Goal: Contribute content: Contribute content

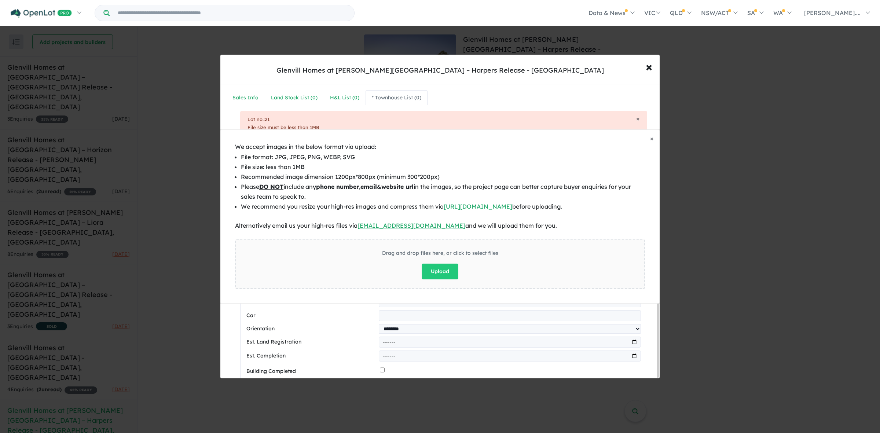
select select "******"
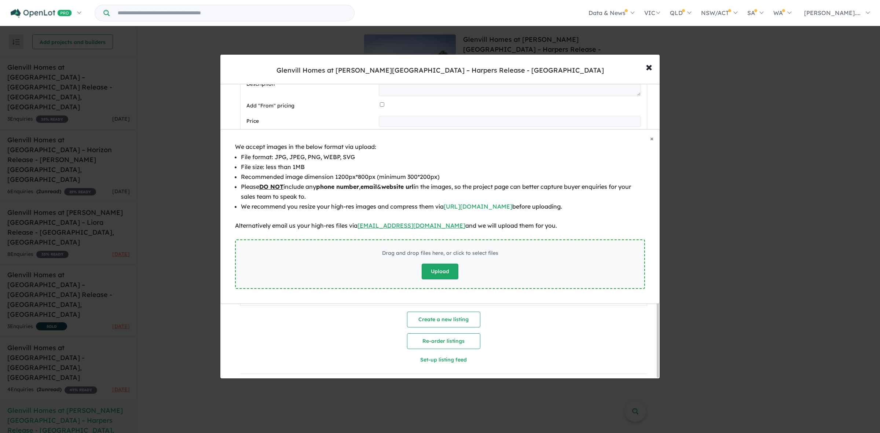
click at [443, 274] on button "Upload" at bounding box center [440, 272] width 37 height 16
click at [784, 110] on div "× Close We accept images in the below format via upload: File format: JPG, JPEG…" at bounding box center [440, 216] width 880 height 433
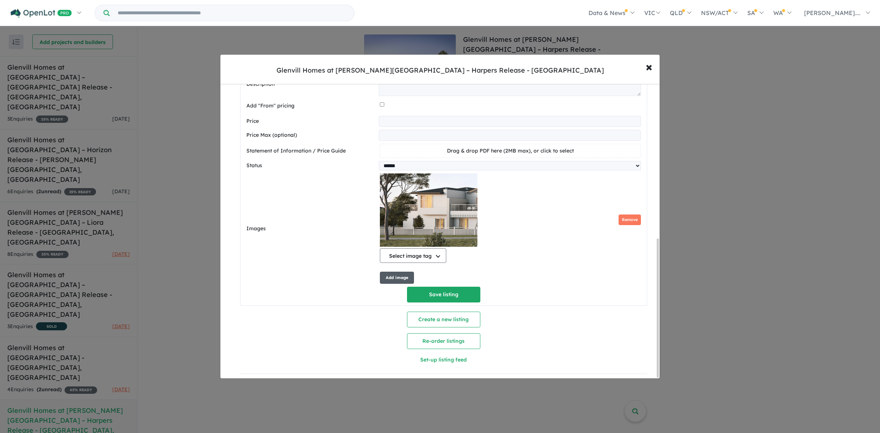
click at [391, 273] on button "Add image" at bounding box center [397, 278] width 34 height 12
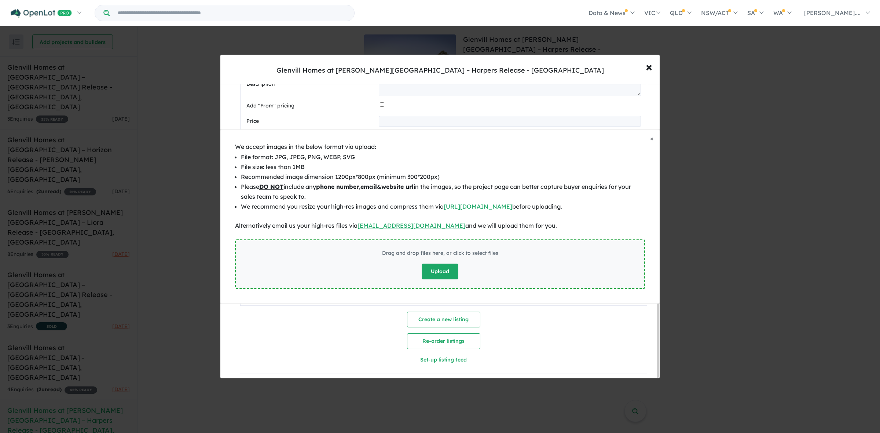
click at [433, 272] on button "Upload" at bounding box center [440, 272] width 37 height 16
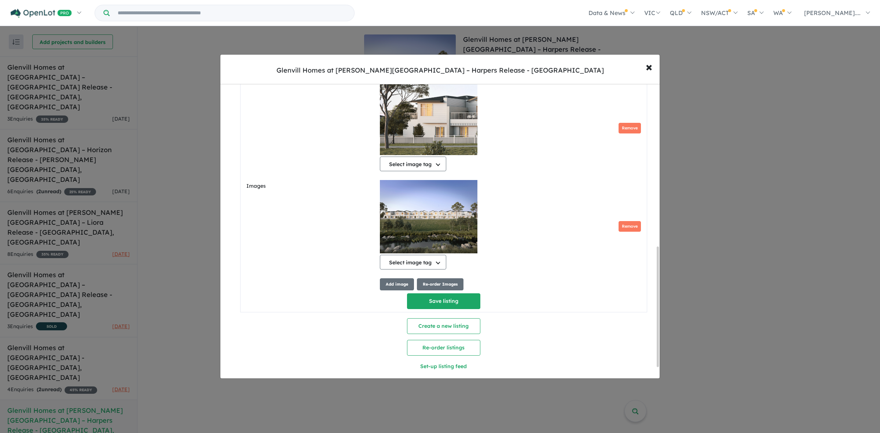
scroll to position [413, 0]
click at [396, 290] on button "Add image" at bounding box center [397, 284] width 34 height 12
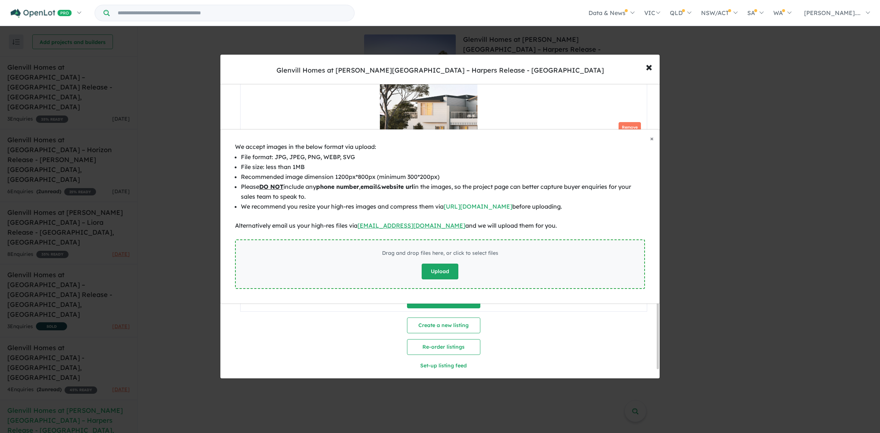
click at [446, 275] on button "Upload" at bounding box center [440, 272] width 37 height 16
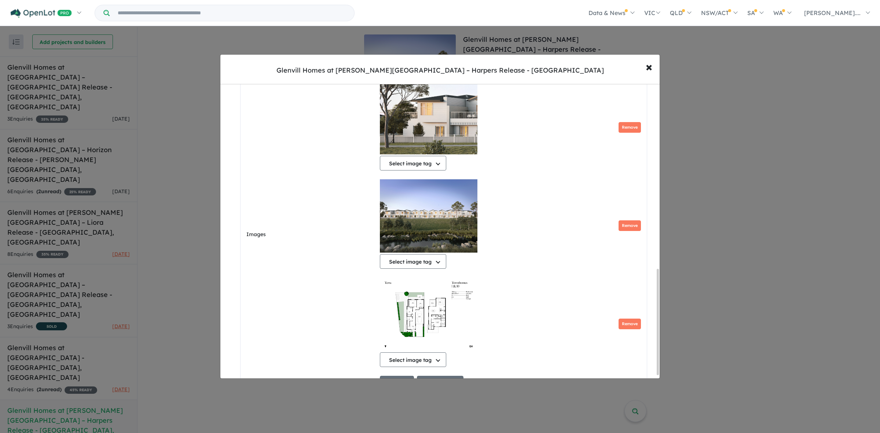
scroll to position [7, 0]
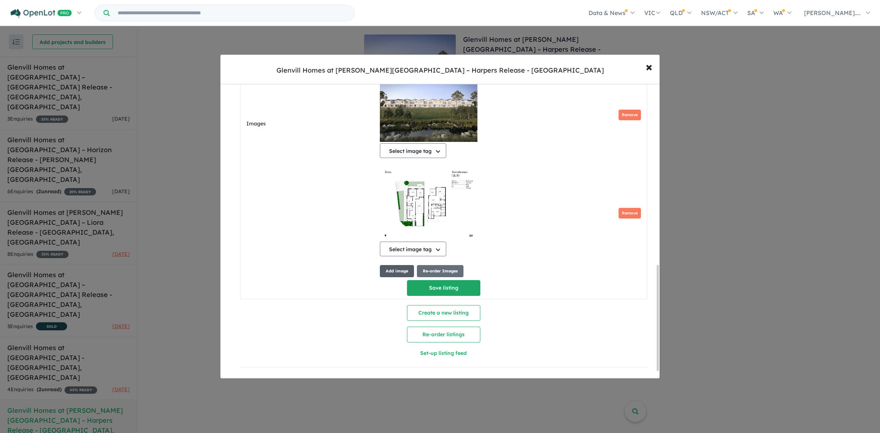
click at [407, 266] on button "Add image" at bounding box center [397, 271] width 34 height 12
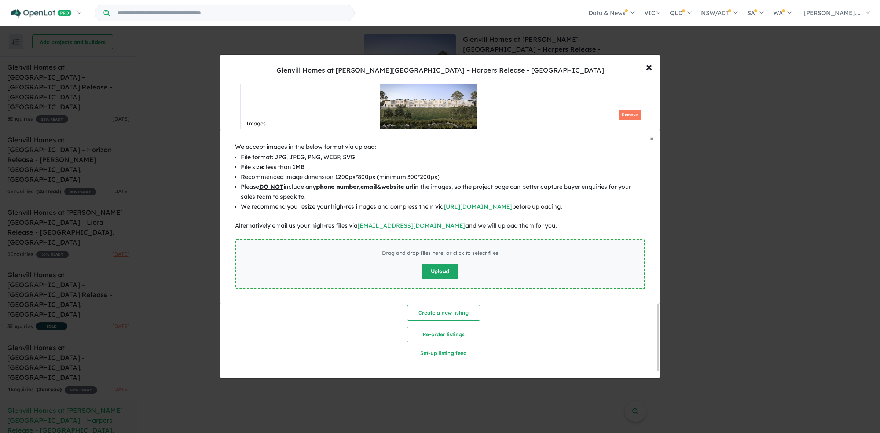
click at [434, 270] on button "Upload" at bounding box center [440, 272] width 37 height 16
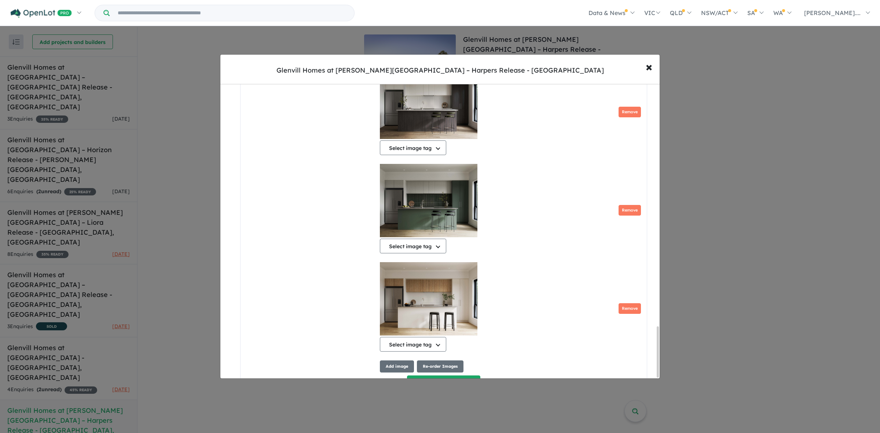
scroll to position [1410, 0]
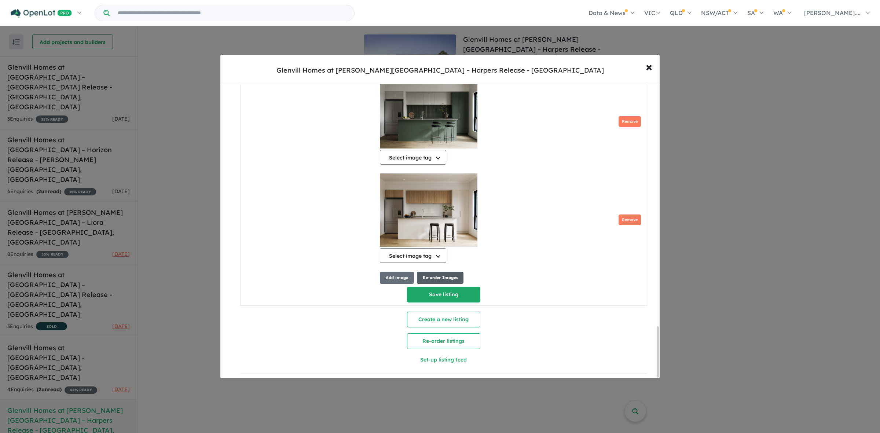
click at [427, 275] on button "Re-order Images" at bounding box center [440, 278] width 47 height 12
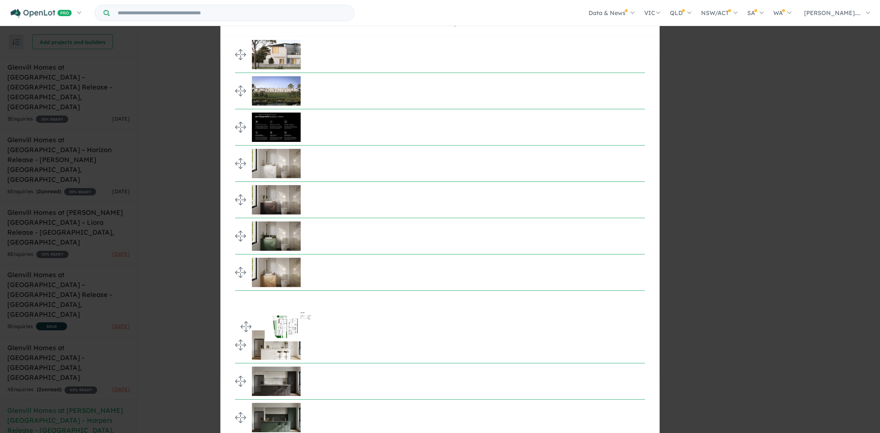
drag, startPoint x: 239, startPoint y: 127, endPoint x: 238, endPoint y: 326, distance: 199.1
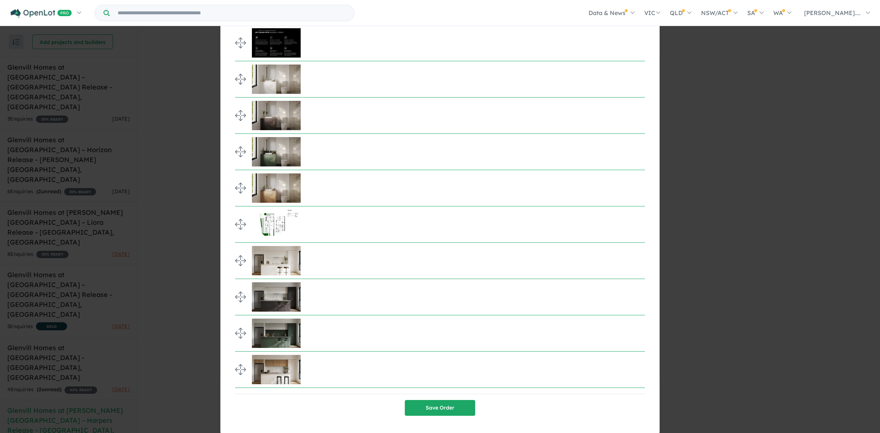
scroll to position [92, 0]
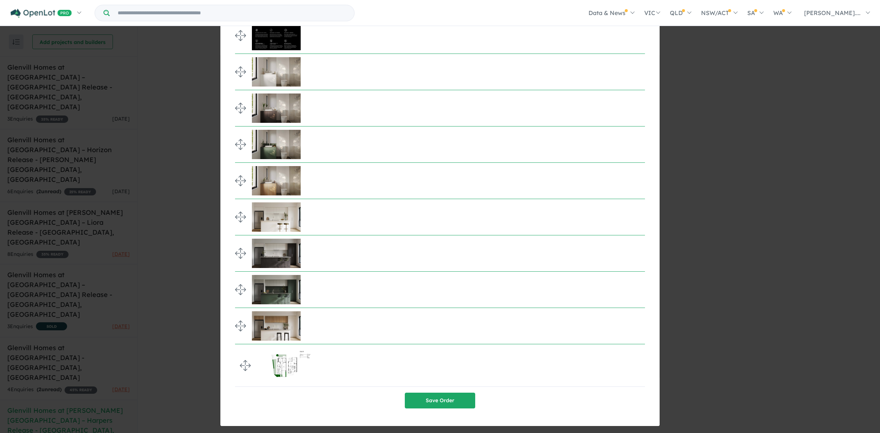
drag, startPoint x: 238, startPoint y: 219, endPoint x: 235, endPoint y: 367, distance: 147.8
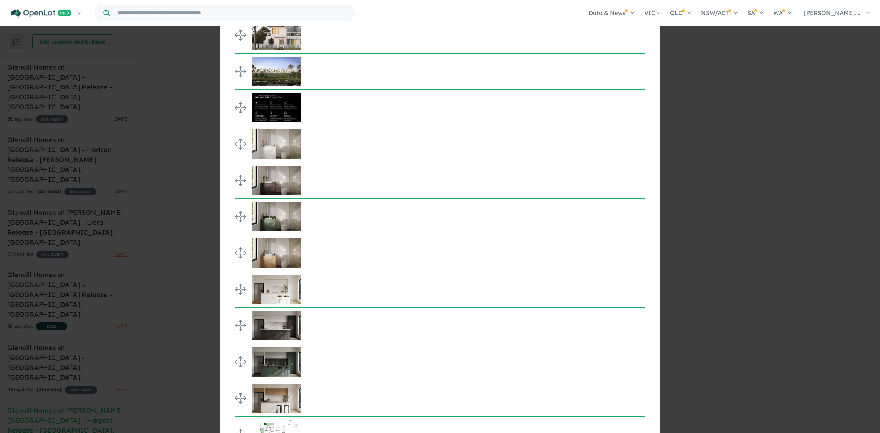
scroll to position [0, 0]
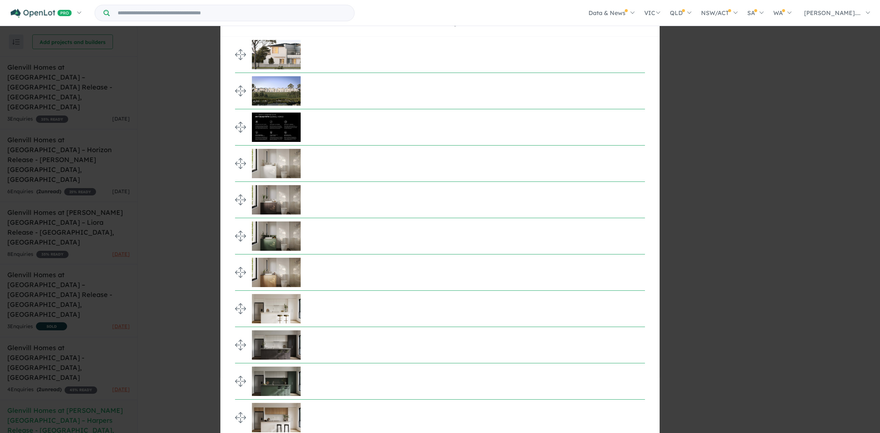
click at [324, 165] on div at bounding box center [445, 164] width 399 height 36
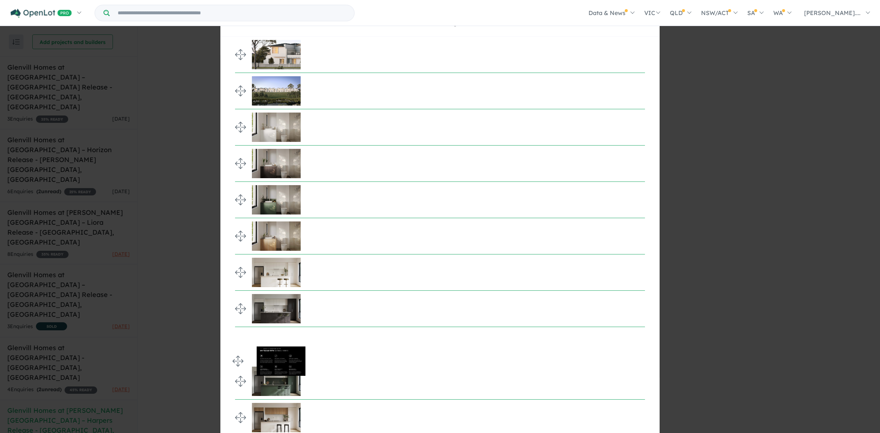
drag, startPoint x: 237, startPoint y: 127, endPoint x: 228, endPoint y: 361, distance: 233.8
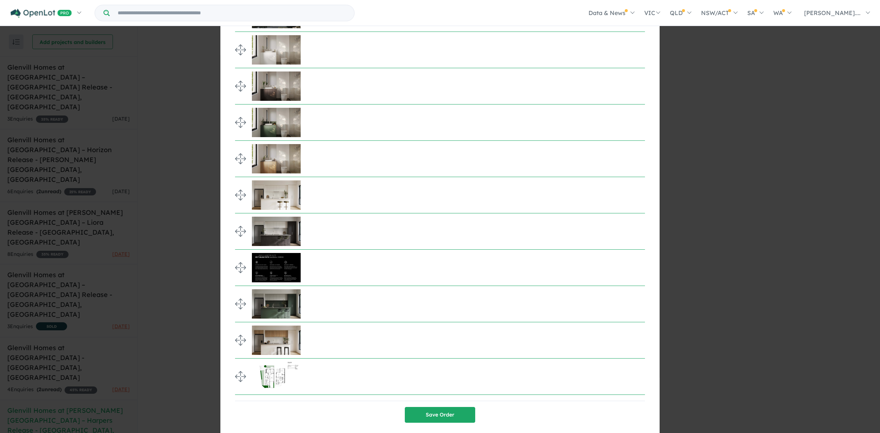
scroll to position [92, 0]
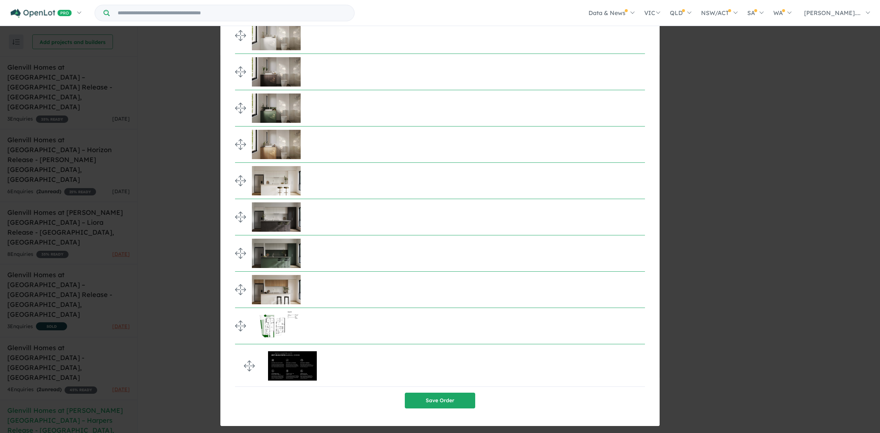
drag, startPoint x: 241, startPoint y: 254, endPoint x: 244, endPoint y: 366, distance: 111.5
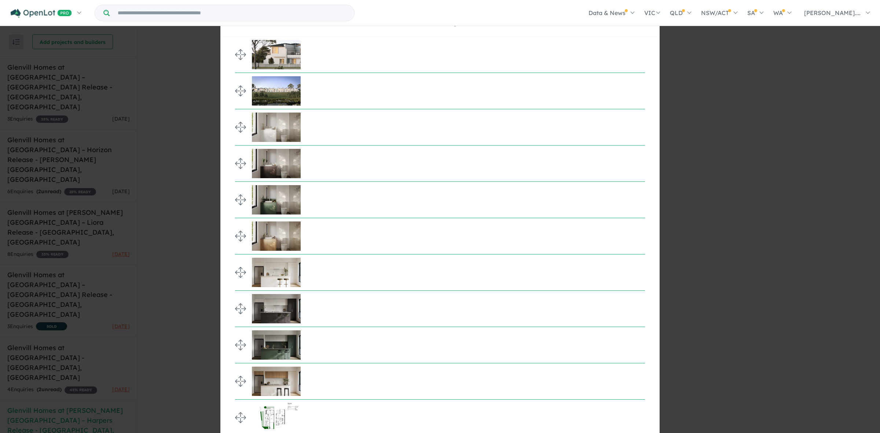
select select "******"
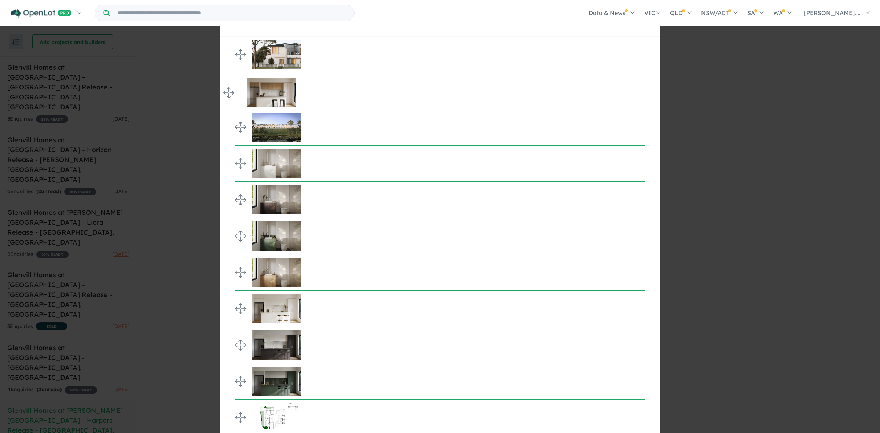
drag, startPoint x: 239, startPoint y: 384, endPoint x: 234, endPoint y: 131, distance: 253.1
drag, startPoint x: 238, startPoint y: 93, endPoint x: 238, endPoint y: 131, distance: 38.5
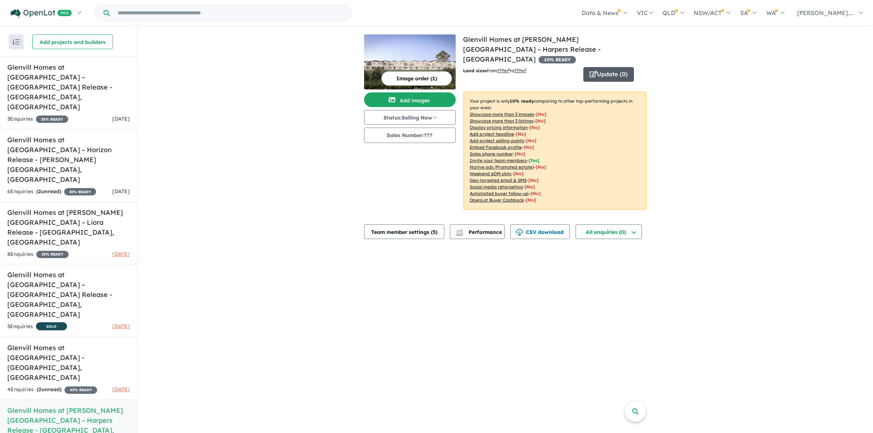
click at [626, 67] on button "Update ( 0 )" at bounding box center [608, 74] width 51 height 15
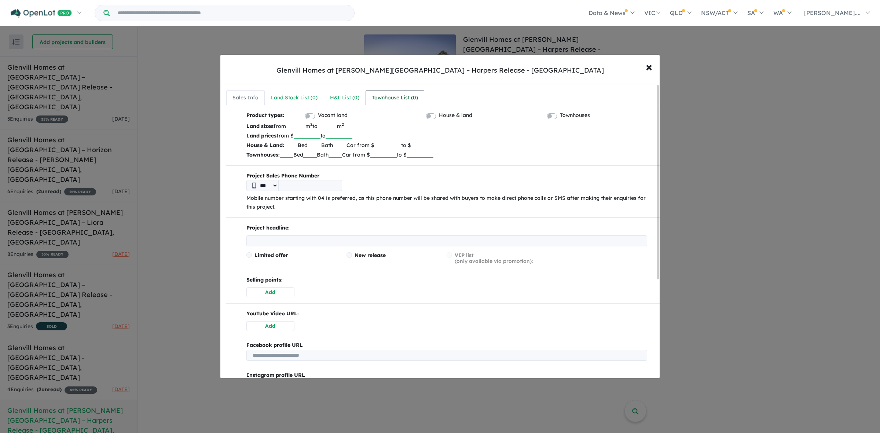
click at [424, 94] on link "Townhouse List ( 0 )" at bounding box center [395, 97] width 59 height 15
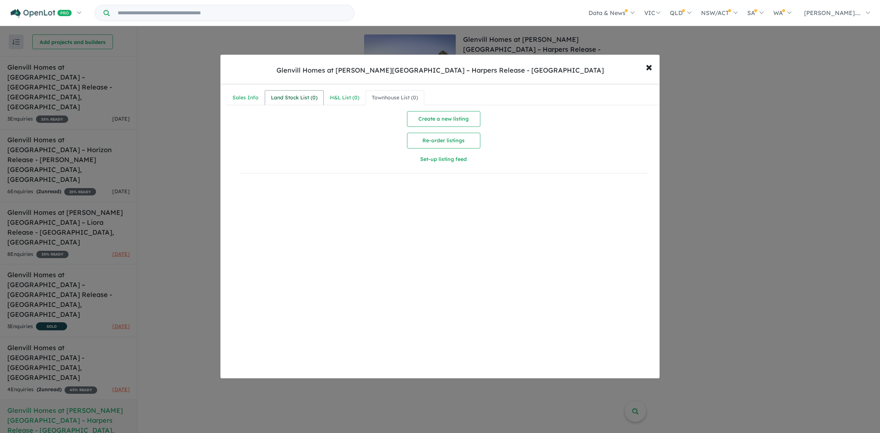
click at [314, 100] on div "Land Stock List ( 0 )" at bounding box center [294, 98] width 47 height 9
click at [349, 95] on div "H&L List ( 0 )" at bounding box center [344, 98] width 29 height 9
click at [386, 95] on div "Townhouse List ( 0 )" at bounding box center [395, 98] width 46 height 9
click at [450, 120] on button "Create a new listing" at bounding box center [443, 119] width 73 height 16
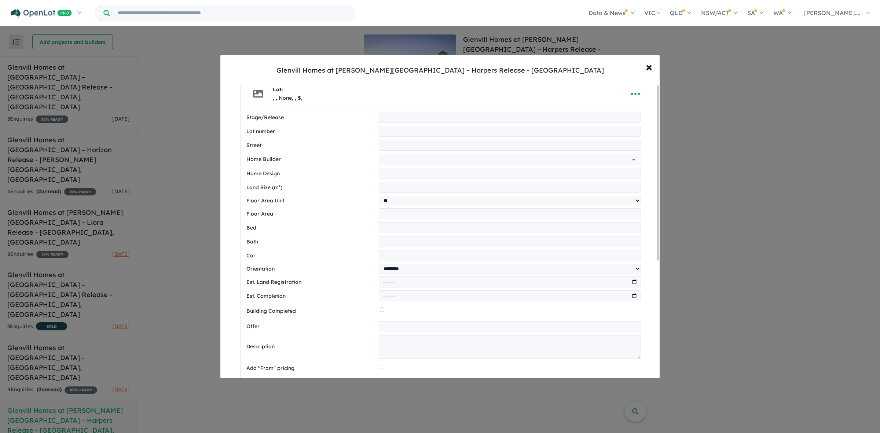
scroll to position [200, 0]
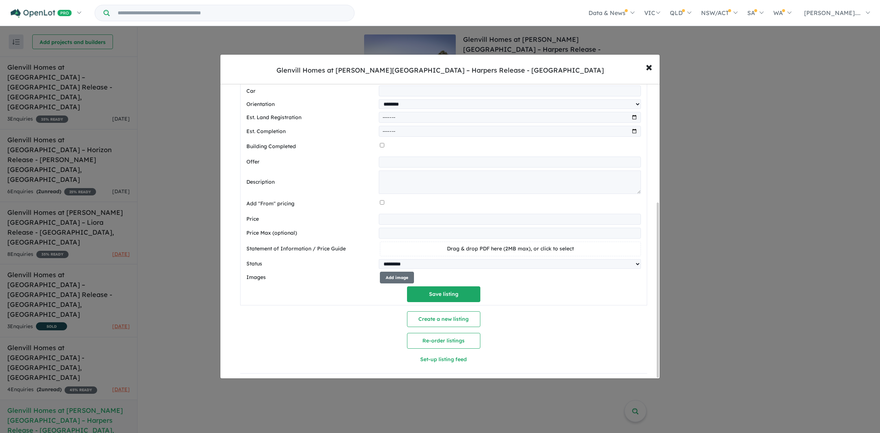
click at [556, 301] on div "**********" at bounding box center [444, 111] width 406 height 388
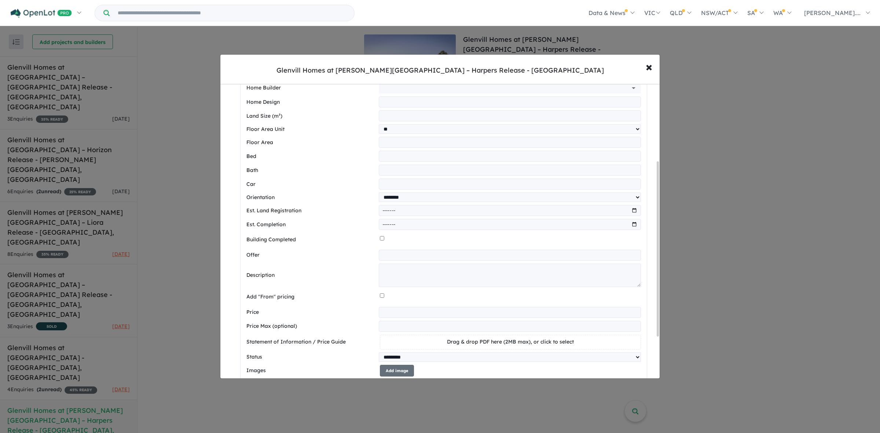
scroll to position [0, 0]
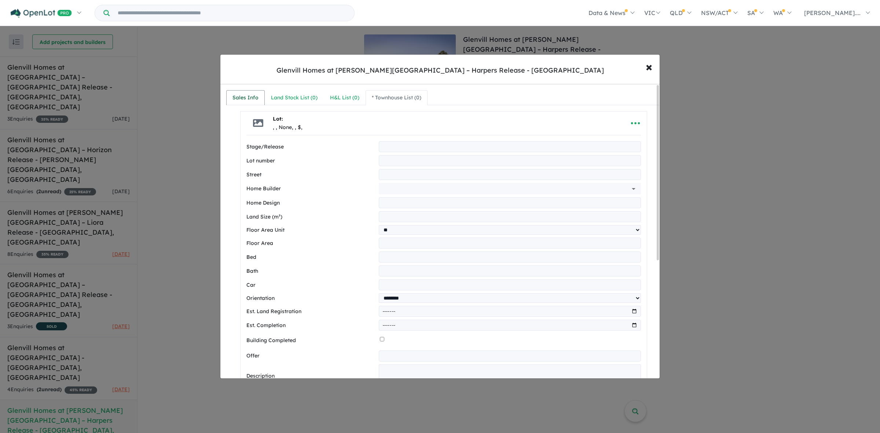
click at [246, 95] on div "Sales Info" at bounding box center [246, 98] width 26 height 9
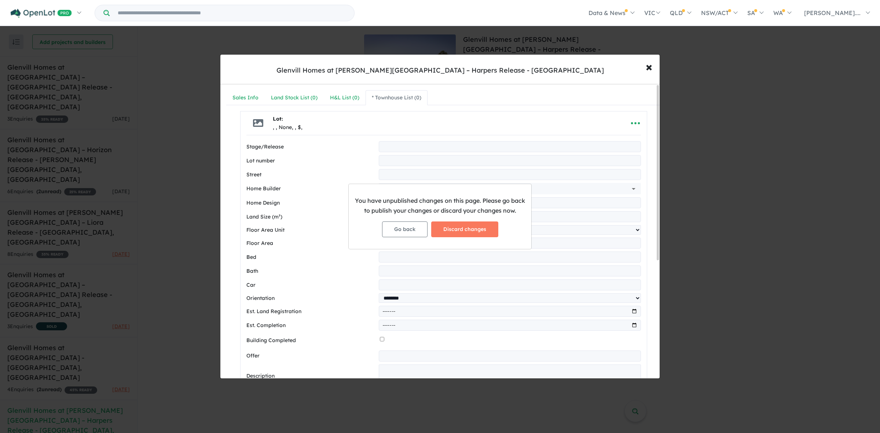
click at [626, 118] on div "You have unpublished changes on this page. Please go back to publish your chang…" at bounding box center [440, 216] width 880 height 433
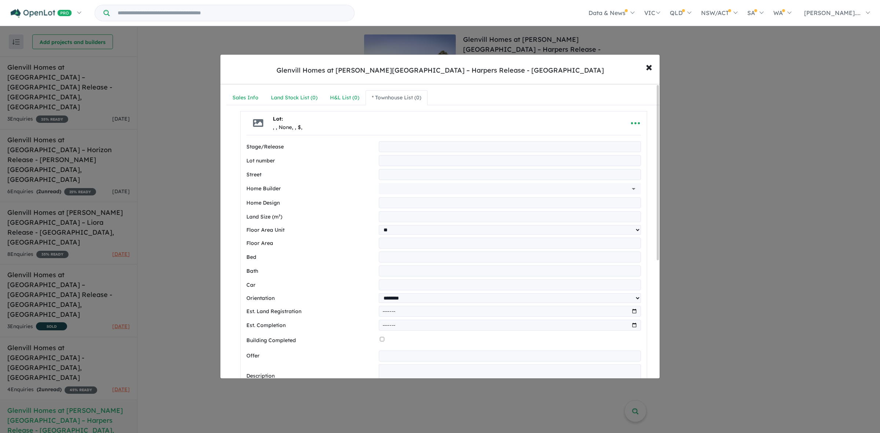
click at [341, 107] on div "**********" at bounding box center [443, 331] width 446 height 495
click at [349, 99] on div "H&L List ( 0 )" at bounding box center [344, 98] width 29 height 9
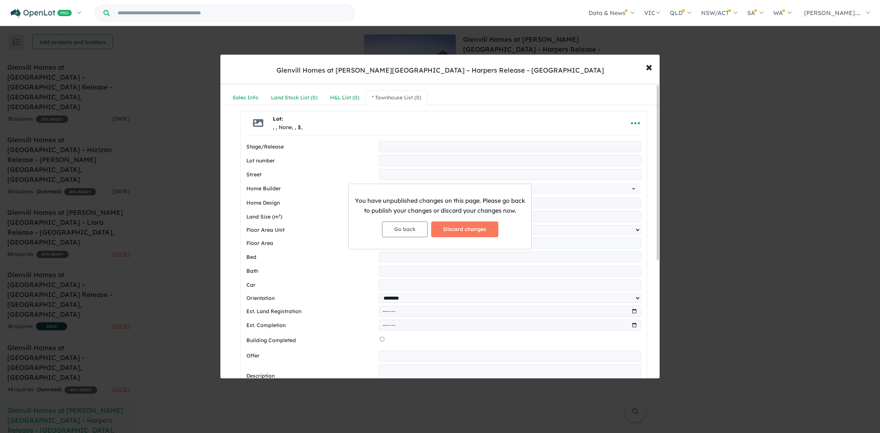
click at [384, 97] on div "You have unpublished changes on this page. Please go back to publish your chang…" at bounding box center [440, 216] width 880 height 433
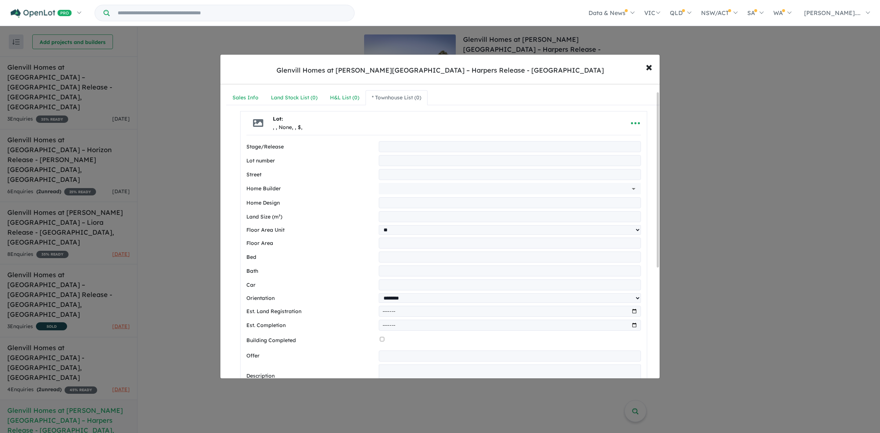
scroll to position [200, 0]
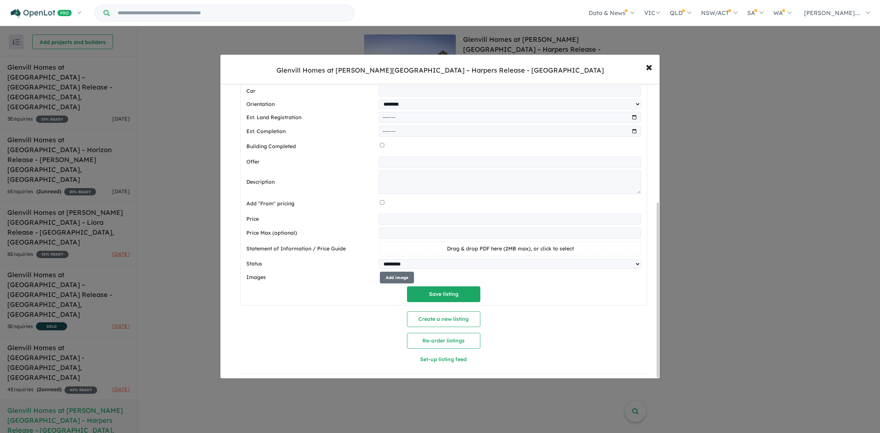
click at [726, 173] on div "**********" at bounding box center [440, 216] width 880 height 433
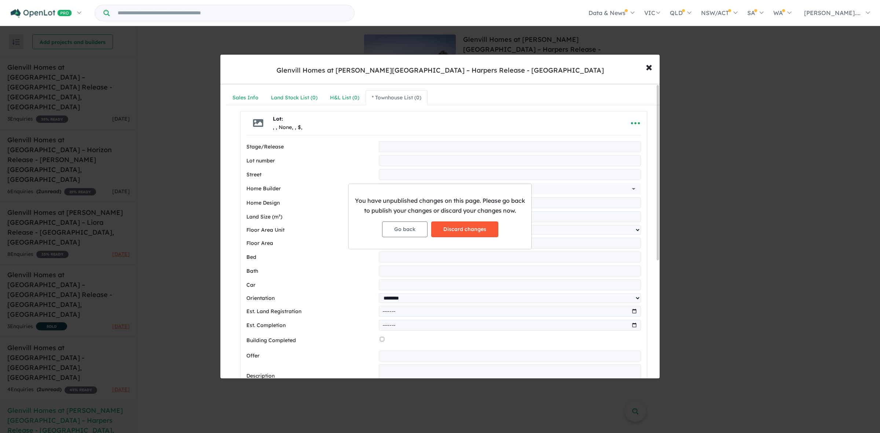
click at [469, 228] on button "Discard changes" at bounding box center [464, 230] width 67 height 16
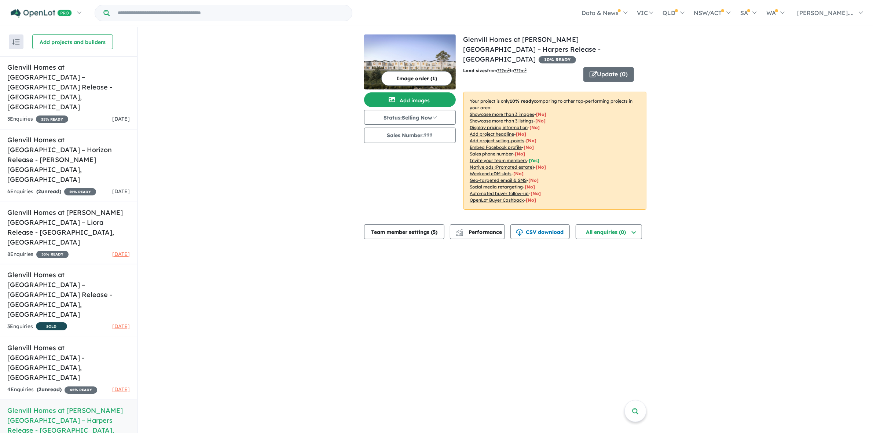
click at [729, 124] on div "View 6 projects in your account Glenvill Homes at Rosenthal Estate – Harpers Re…" at bounding box center [506, 136] width 736 height 218
click at [612, 117] on p "Your project is only 10 % ready comparing to other top-performing projects in y…" at bounding box center [555, 151] width 183 height 118
click at [615, 67] on button "Update ( 0 )" at bounding box center [608, 74] width 51 height 15
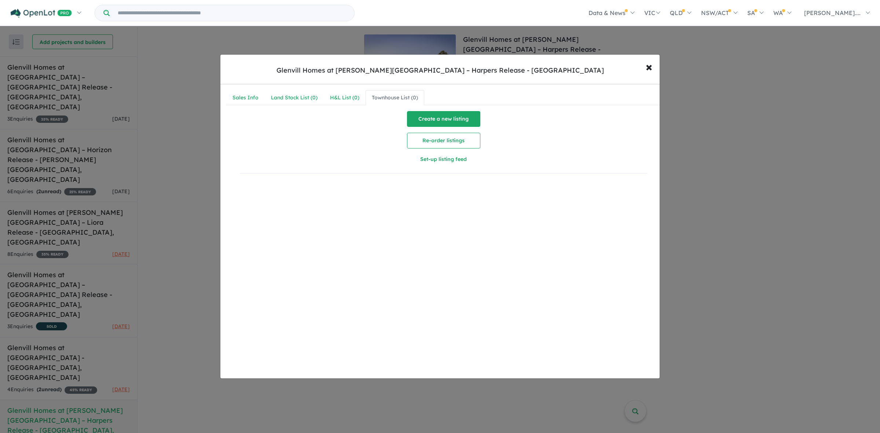
click at [451, 114] on button "Create a new listing" at bounding box center [443, 119] width 73 height 16
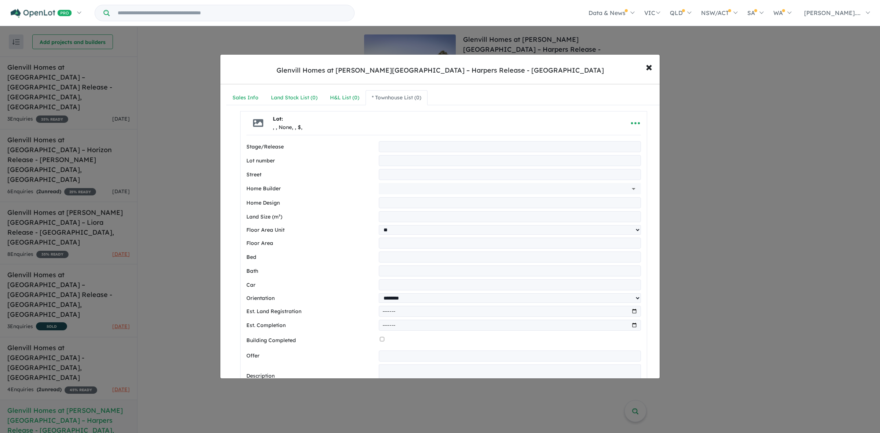
click at [419, 149] on input "text" at bounding box center [510, 146] width 262 height 11
click at [655, 64] on button "× Close" at bounding box center [648, 67] width 21 height 20
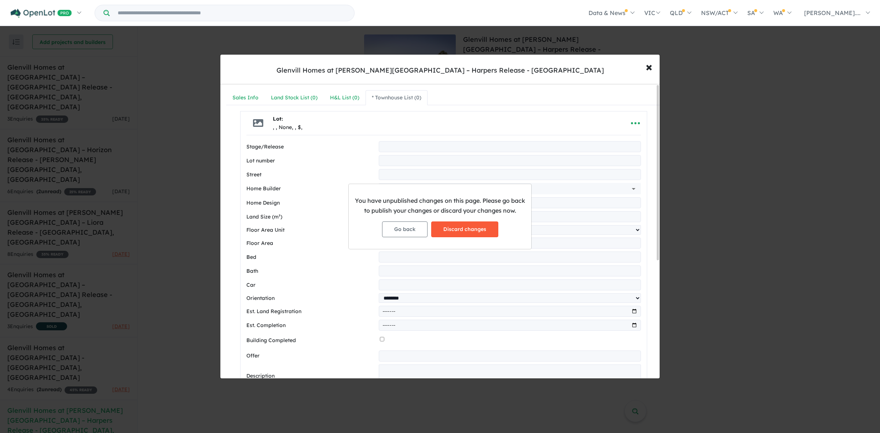
click at [469, 230] on button "Discard changes" at bounding box center [464, 230] width 67 height 16
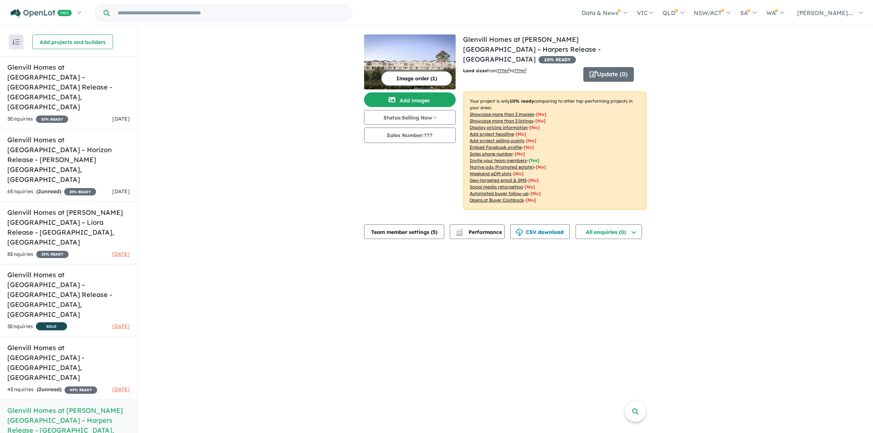
click at [798, 145] on div "View 6 projects in your account Glenvill Homes at Rosenthal Estate – Harpers Re…" at bounding box center [506, 136] width 736 height 218
click at [427, 135] on button "Sales Number: ???" at bounding box center [410, 135] width 92 height 15
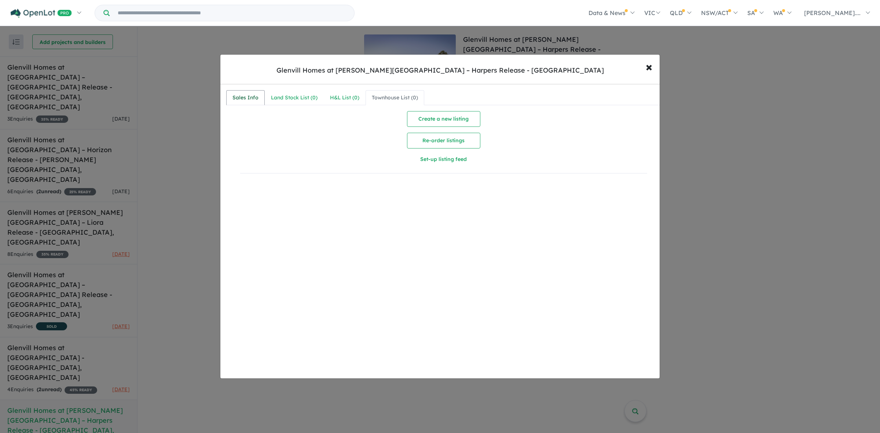
click at [259, 95] on link "Sales Info" at bounding box center [245, 97] width 39 height 15
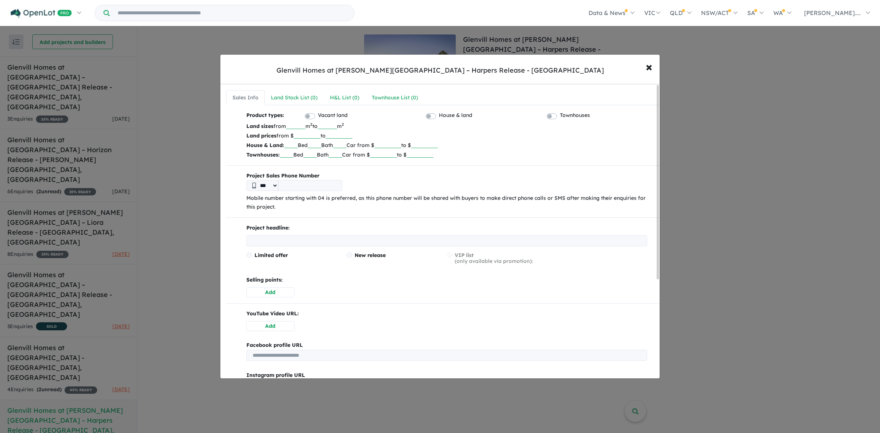
click at [325, 186] on input "tel" at bounding box center [310, 185] width 64 height 11
click at [294, 189] on input "tel" at bounding box center [310, 185] width 64 height 11
type input "**********"
click at [292, 145] on input "text" at bounding box center [291, 144] width 14 height 7
click at [288, 144] on input "text" at bounding box center [291, 144] width 14 height 7
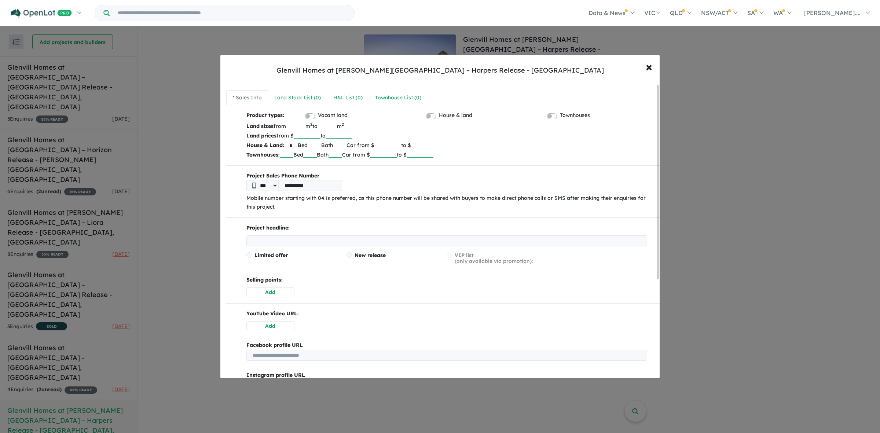
type input "*"
click at [326, 144] on p "House & Land: * Bed Bath Car from $ to $" at bounding box center [446, 145] width 401 height 10
click at [318, 147] on input "text" at bounding box center [315, 144] width 14 height 7
type input "***"
click at [347, 144] on input "text" at bounding box center [340, 144] width 14 height 7
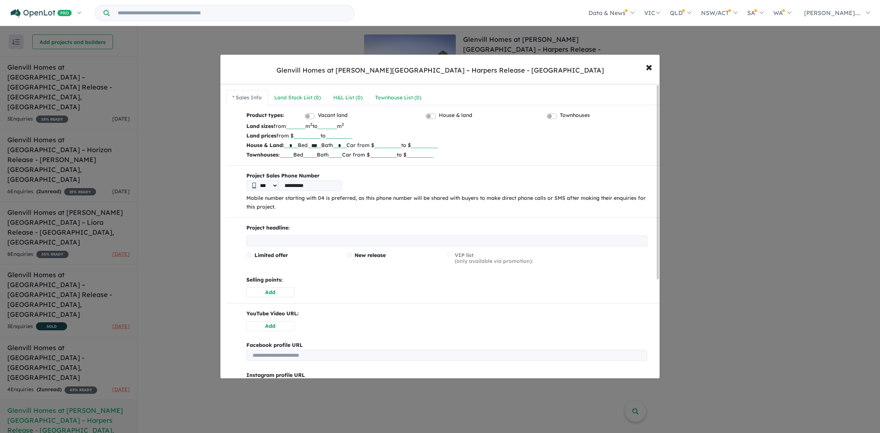
type input "*"
click at [393, 144] on input "number" at bounding box center [387, 144] width 27 height 7
click at [287, 154] on input "text" at bounding box center [287, 153] width 14 height 7
click at [533, 166] on hr at bounding box center [443, 165] width 435 height 0
click at [510, 143] on p "House & Land: * Bed *** Bath * Car from $ to $" at bounding box center [446, 145] width 401 height 10
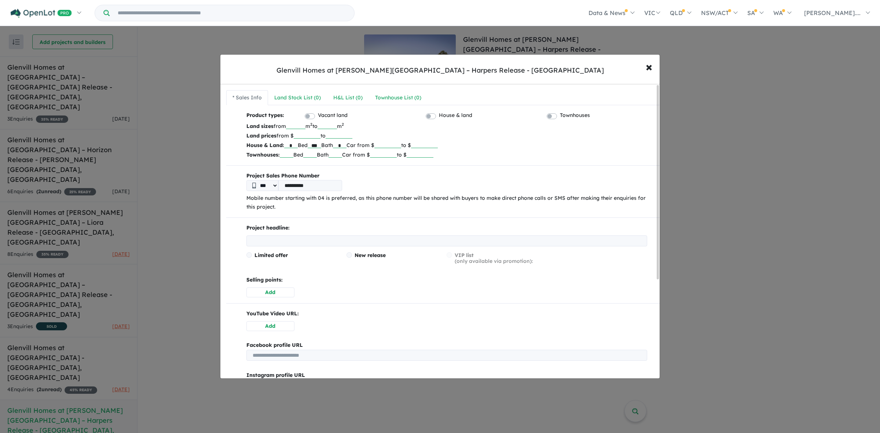
click at [277, 155] on b "Townhouses:" at bounding box center [262, 154] width 33 height 7
click at [283, 154] on input "text" at bounding box center [287, 153] width 14 height 7
click at [427, 171] on div "**********" at bounding box center [443, 318] width 435 height 414
click at [289, 154] on input "text" at bounding box center [287, 153] width 14 height 7
click at [288, 147] on input "*" at bounding box center [291, 144] width 14 height 7
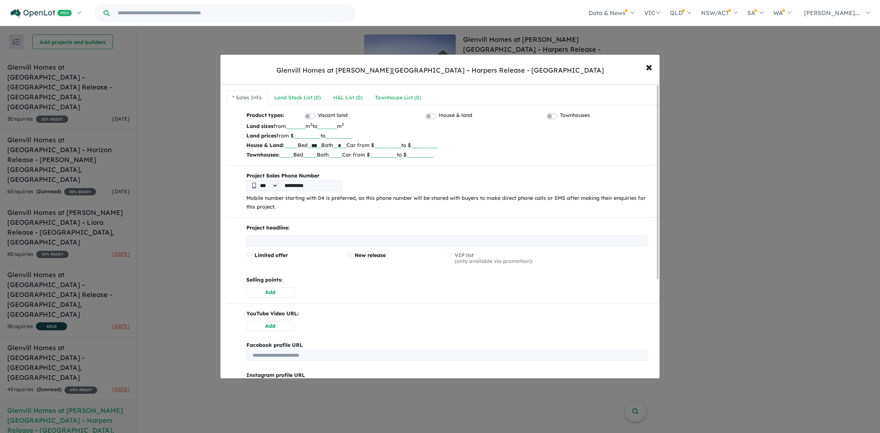
click at [327, 145] on p "House & Land: Bed *** Bath * Car from $ to $" at bounding box center [446, 145] width 401 height 10
click at [319, 147] on input "***" at bounding box center [315, 144] width 14 height 7
click at [351, 149] on p "House & Land: Bed Bath * Car from $ to $" at bounding box center [446, 145] width 401 height 10
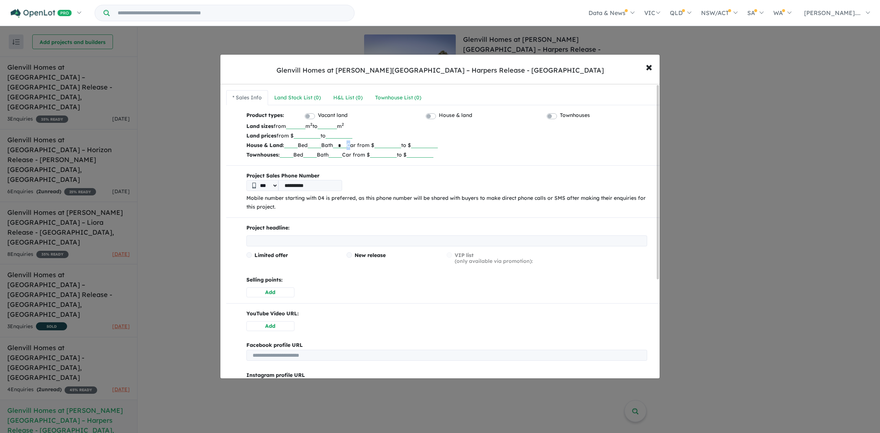
click at [351, 149] on p "House & Land: Bed Bath * Car from $ to $" at bounding box center [446, 145] width 401 height 10
click at [347, 142] on input "*" at bounding box center [340, 144] width 14 height 7
click at [290, 151] on input "text" at bounding box center [287, 153] width 14 height 7
type input "*"
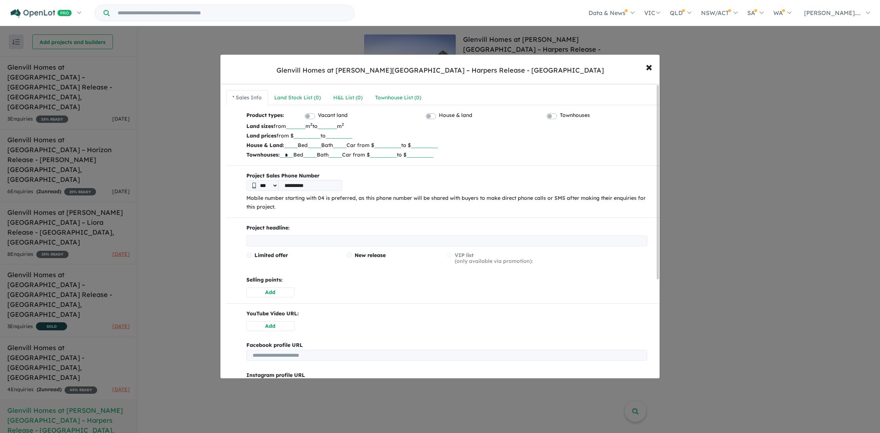
click at [312, 154] on input "text" at bounding box center [310, 153] width 14 height 7
type input "***"
click at [342, 153] on input "text" at bounding box center [336, 153] width 14 height 7
type input "*"
click at [364, 175] on b "Project Sales Phone Number" at bounding box center [446, 176] width 401 height 9
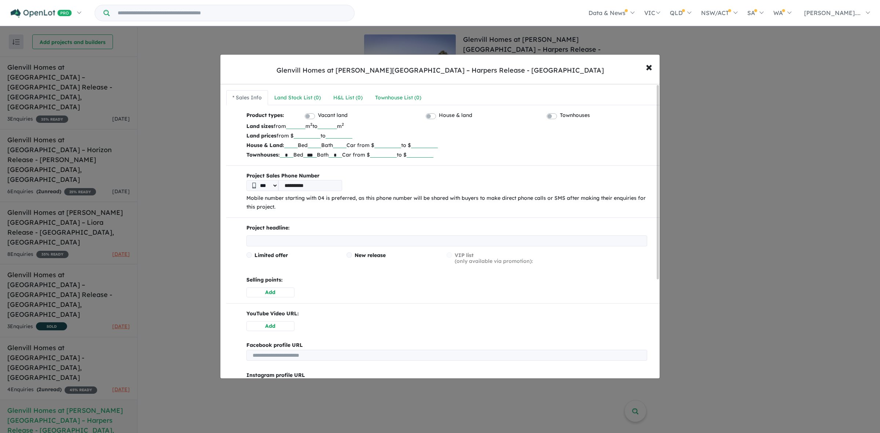
click at [483, 162] on div "**********" at bounding box center [443, 318] width 435 height 414
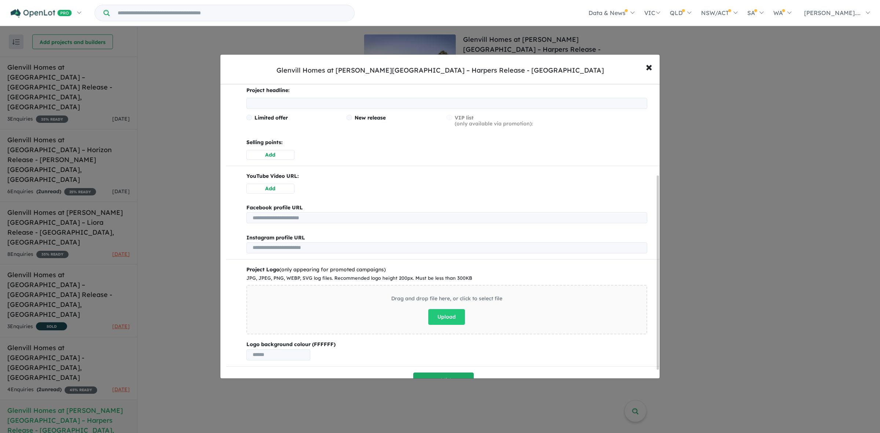
scroll to position [151, 0]
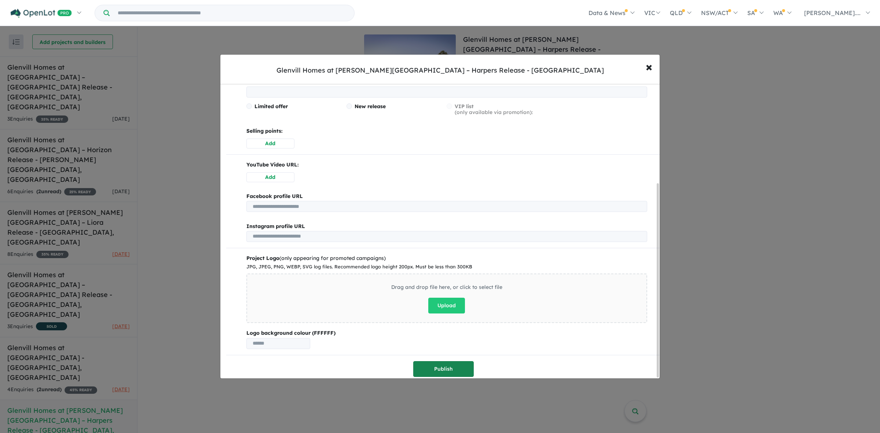
click at [455, 363] on button "Publish" at bounding box center [443, 369] width 61 height 16
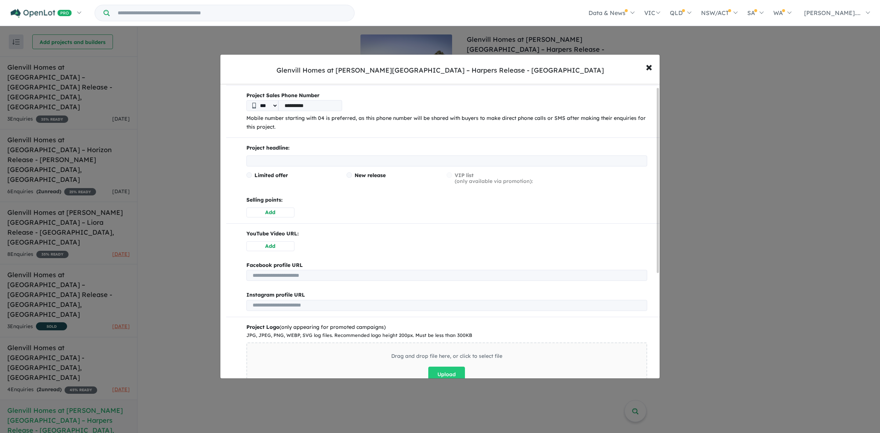
scroll to position [0, 0]
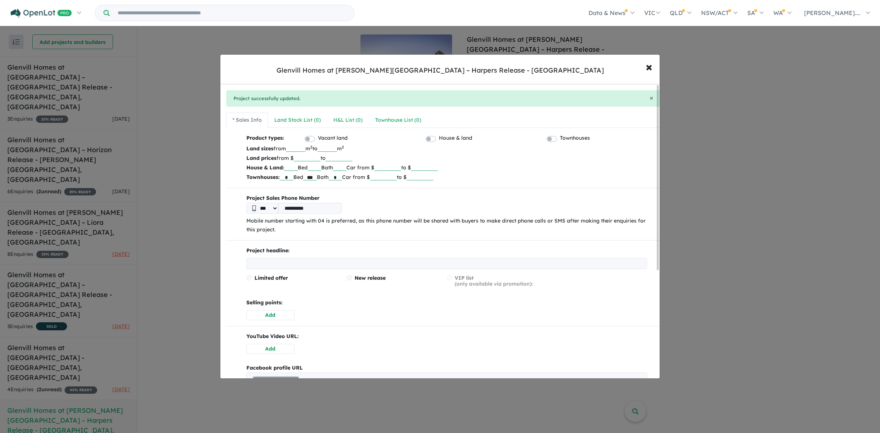
click at [355, 276] on span "New release" at bounding box center [370, 278] width 31 height 7
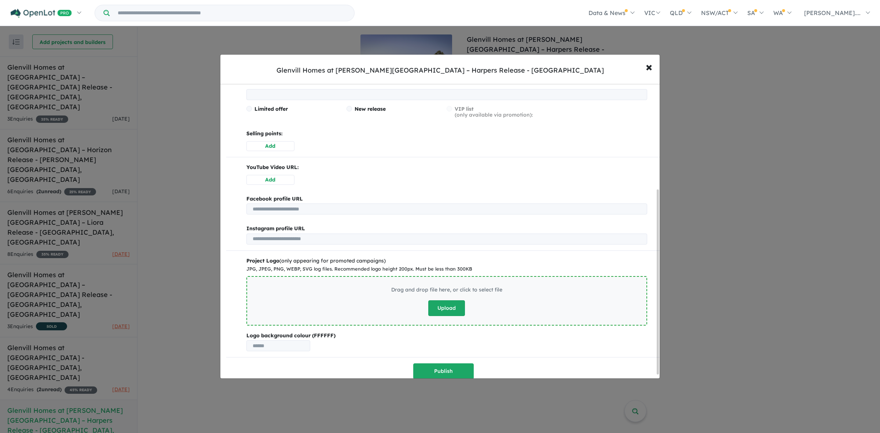
scroll to position [174, 0]
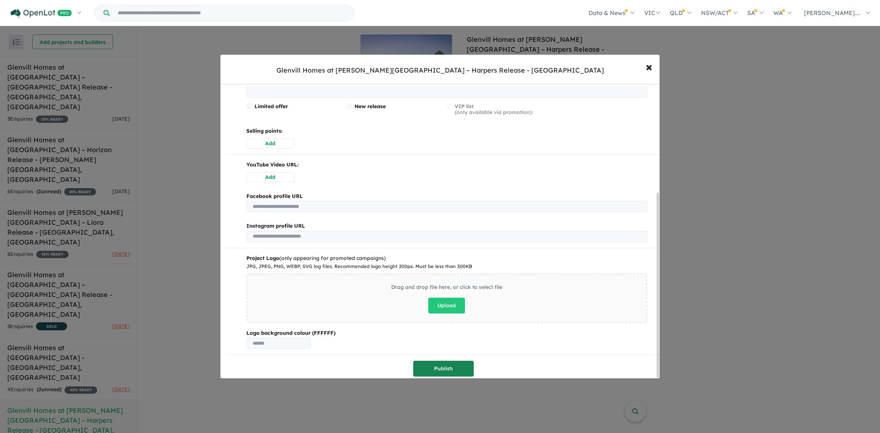
click at [458, 369] on button "Publish" at bounding box center [443, 369] width 61 height 16
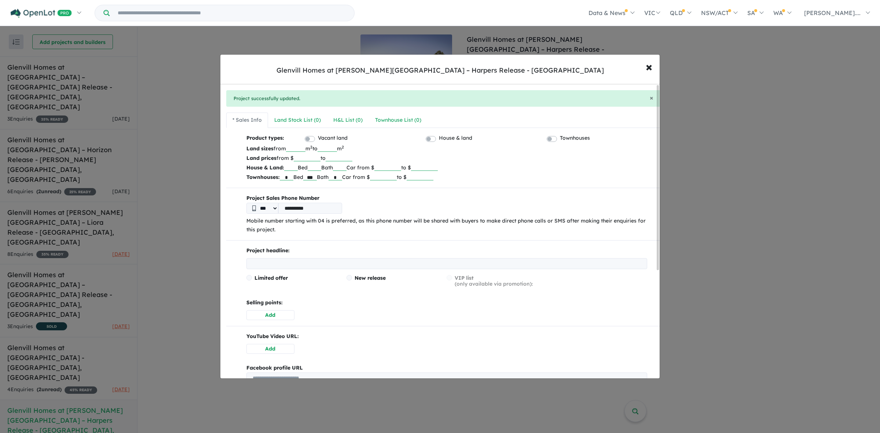
click at [793, 215] on div "**********" at bounding box center [440, 216] width 880 height 433
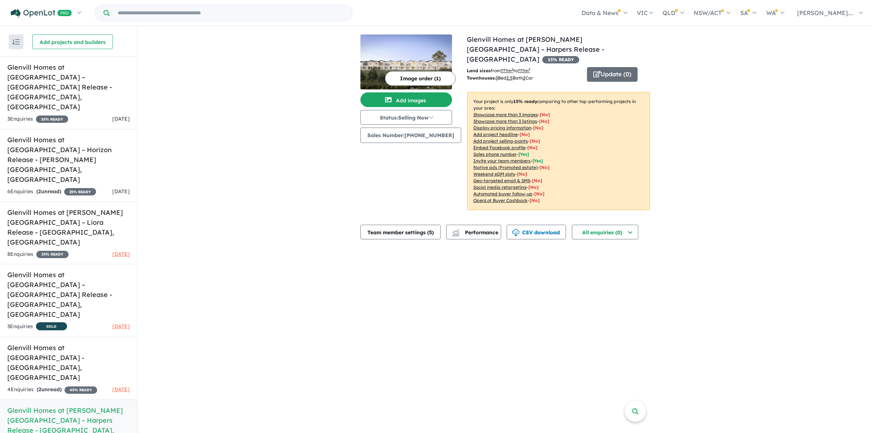
click at [393, 51] on img at bounding box center [407, 61] width 92 height 55
click at [424, 105] on button "Add images" at bounding box center [407, 99] width 92 height 15
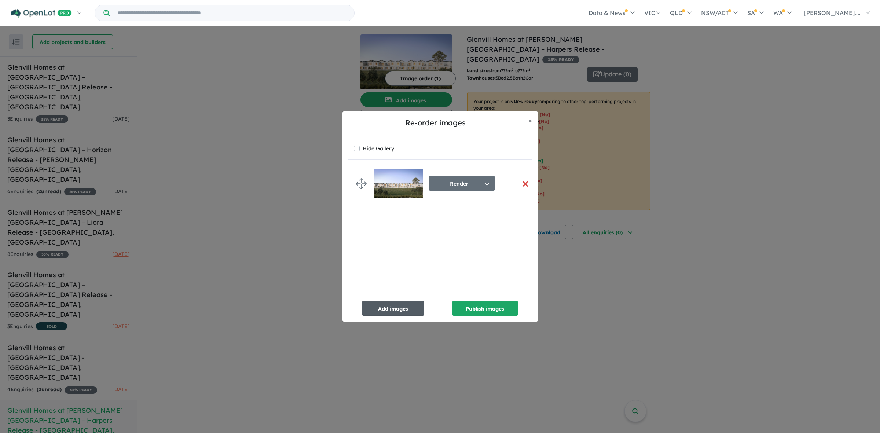
click at [399, 305] on button "Add images" at bounding box center [393, 308] width 62 height 15
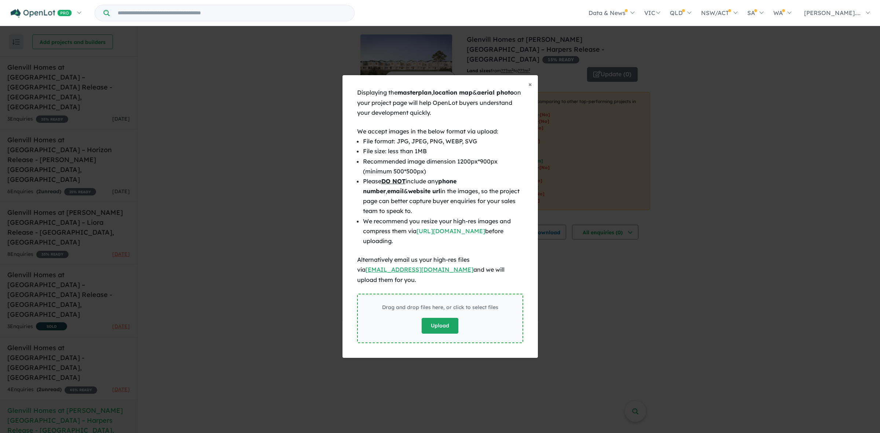
click at [449, 322] on button "Upload" at bounding box center [440, 326] width 37 height 16
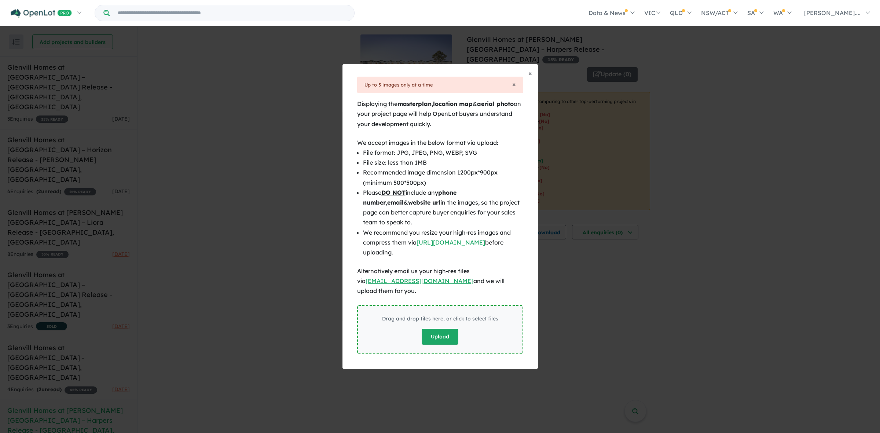
click at [444, 329] on button "Upload" at bounding box center [440, 337] width 37 height 16
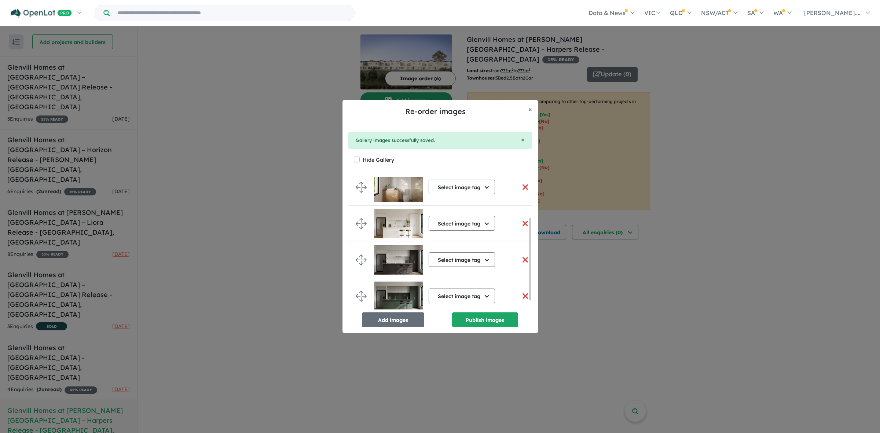
scroll to position [81, 0]
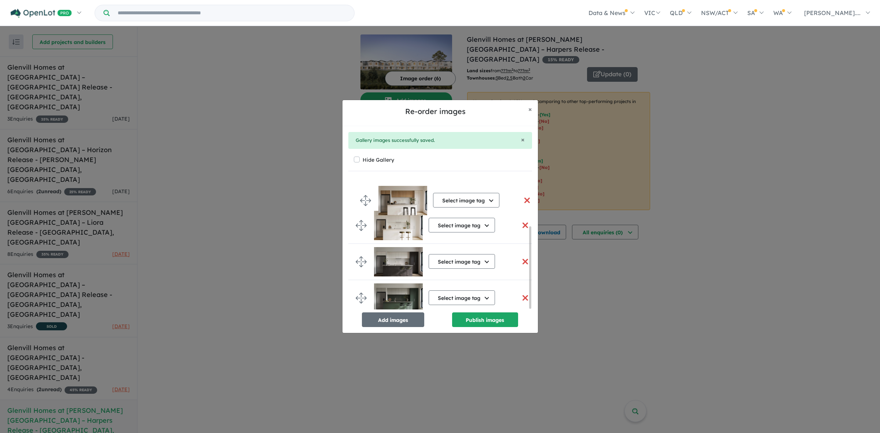
drag, startPoint x: 359, startPoint y: 296, endPoint x: 364, endPoint y: 200, distance: 96.2
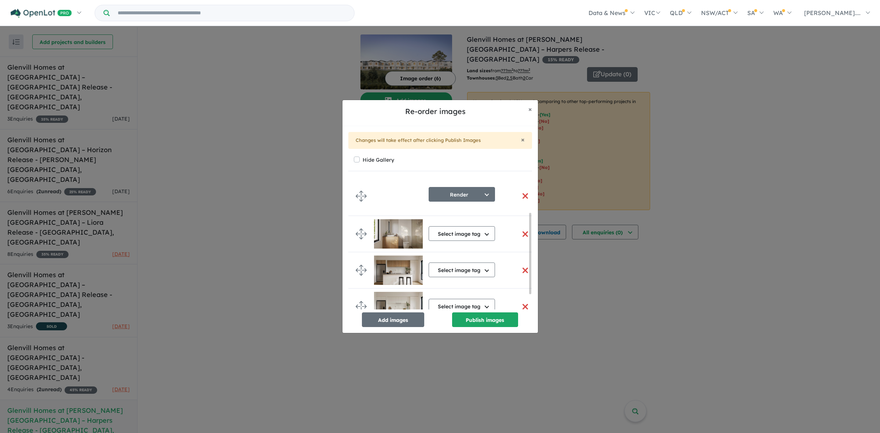
scroll to position [0, 0]
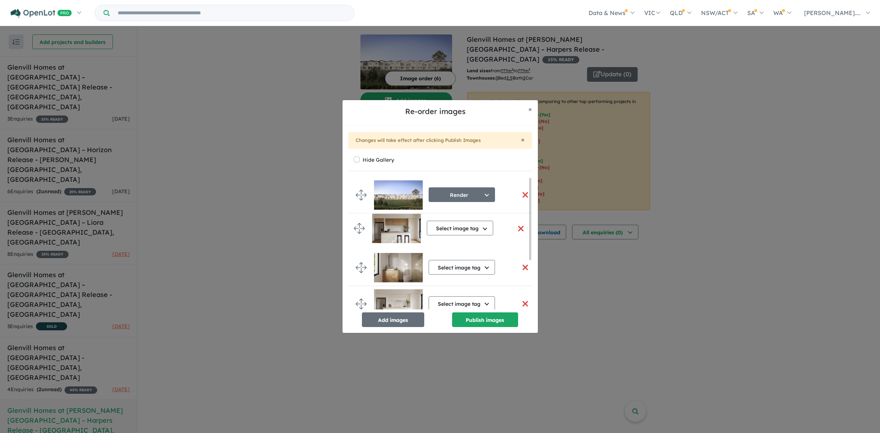
drag, startPoint x: 358, startPoint y: 271, endPoint x: 356, endPoint y: 231, distance: 39.7
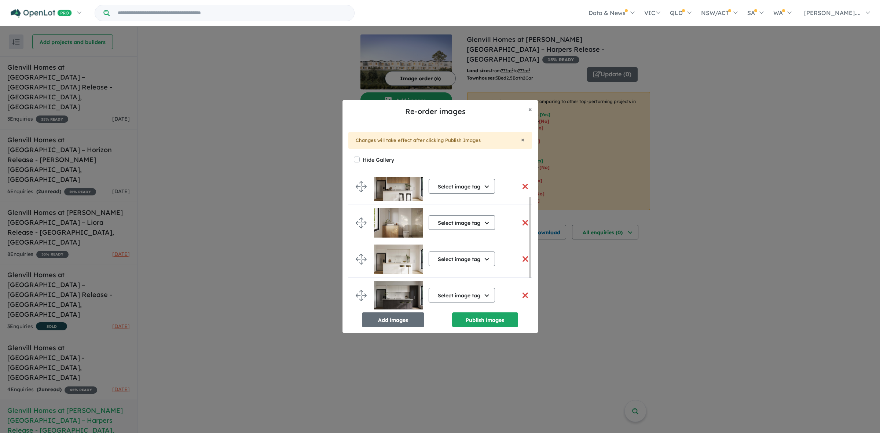
scroll to position [81, 0]
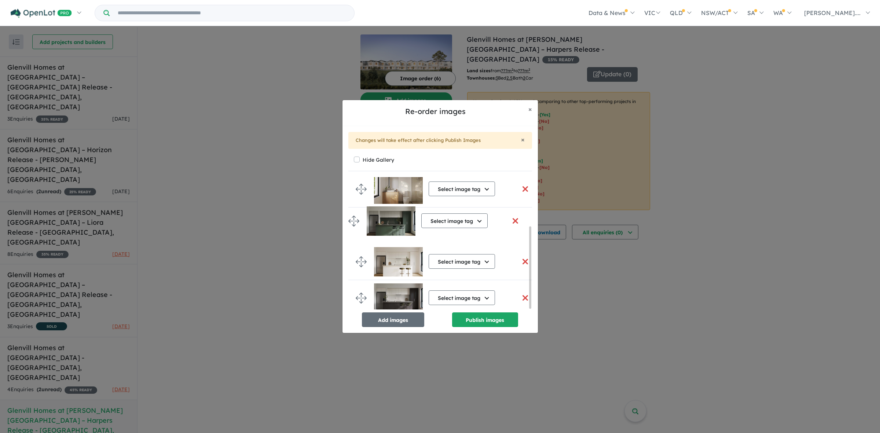
drag, startPoint x: 361, startPoint y: 296, endPoint x: 354, endPoint y: 220, distance: 75.5
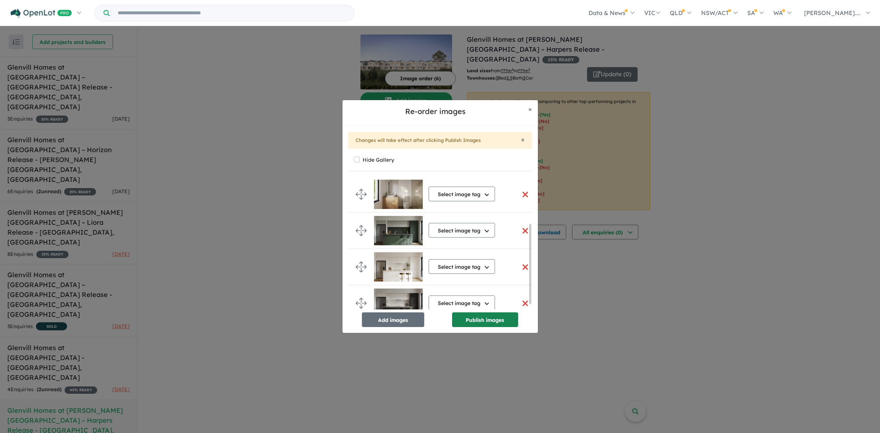
click at [471, 322] on button "Publish images" at bounding box center [485, 319] width 66 height 15
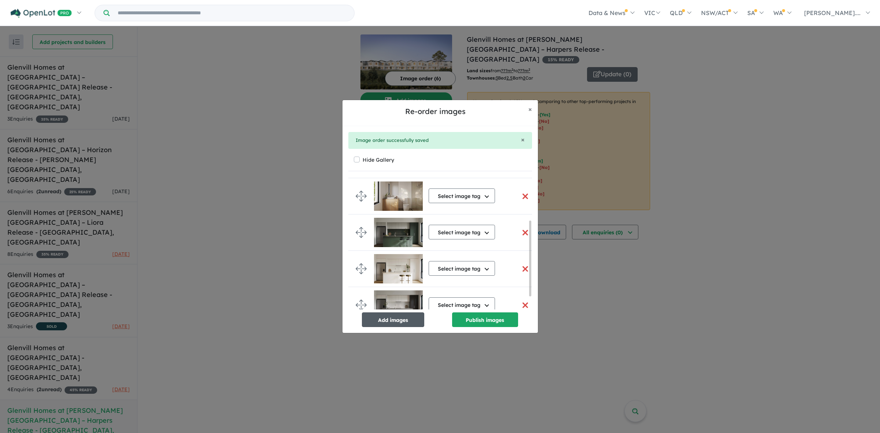
click at [391, 323] on button "Add images" at bounding box center [393, 319] width 62 height 15
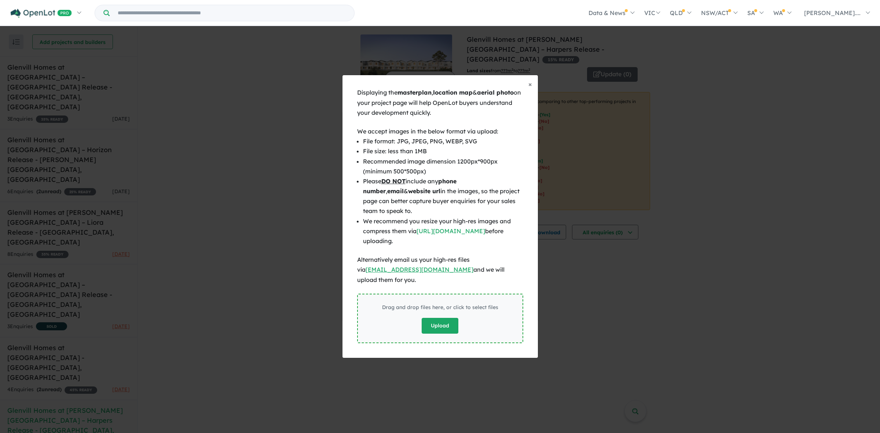
click at [435, 323] on button "Upload" at bounding box center [440, 326] width 37 height 16
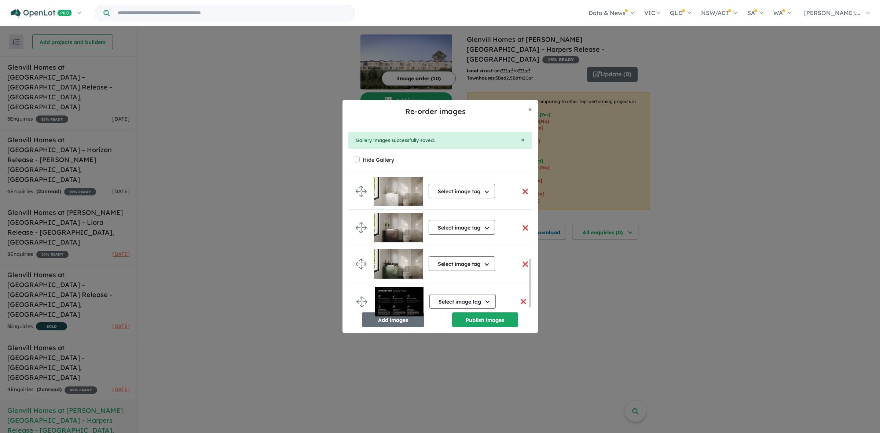
scroll to position [233, 0]
drag, startPoint x: 358, startPoint y: 183, endPoint x: 359, endPoint y: 298, distance: 114.8
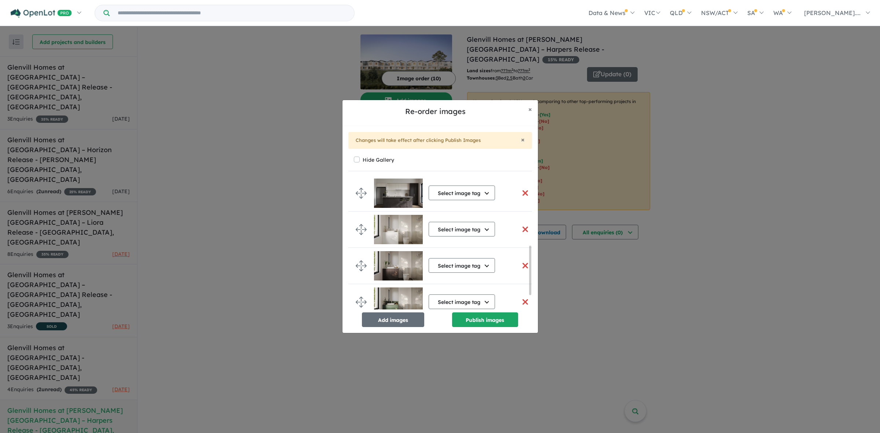
scroll to position [226, 0]
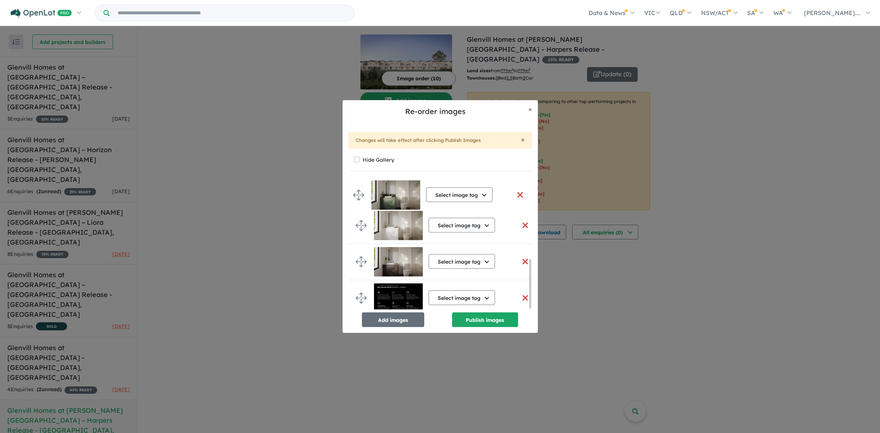
drag, startPoint x: 362, startPoint y: 256, endPoint x: 359, endPoint y: 191, distance: 65.0
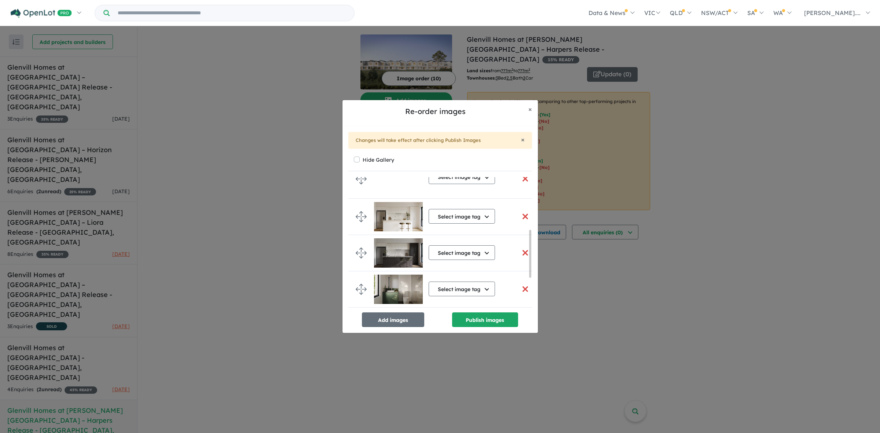
scroll to position [132, 0]
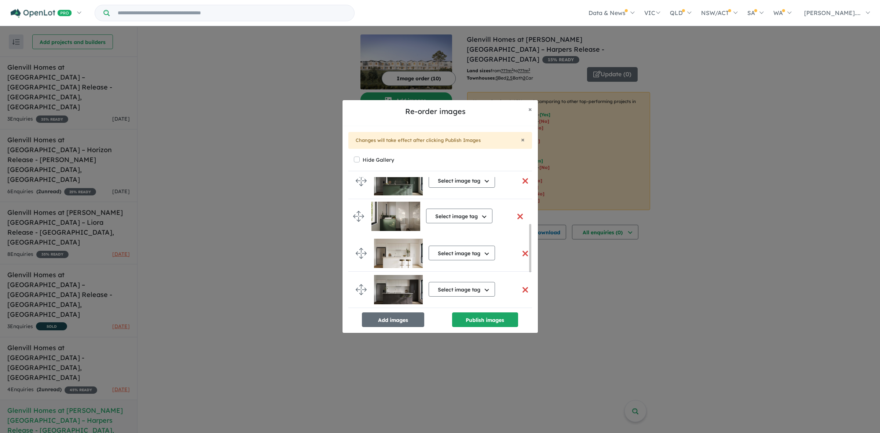
drag, startPoint x: 361, startPoint y: 285, endPoint x: 359, endPoint y: 211, distance: 74.5
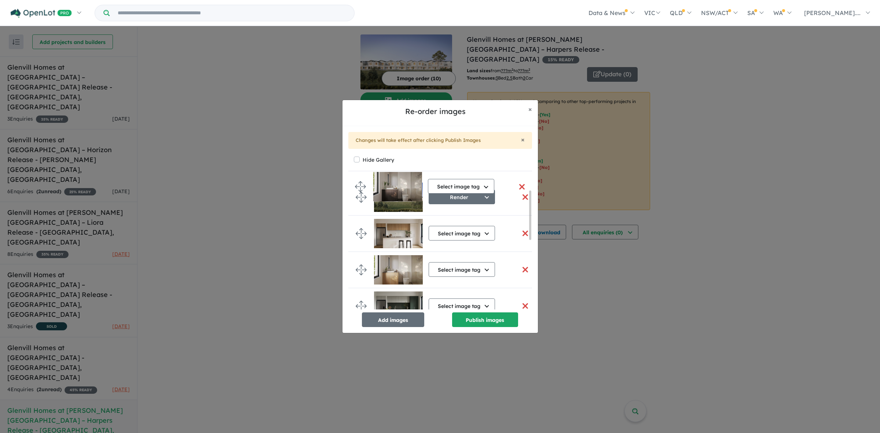
scroll to position [0, 0]
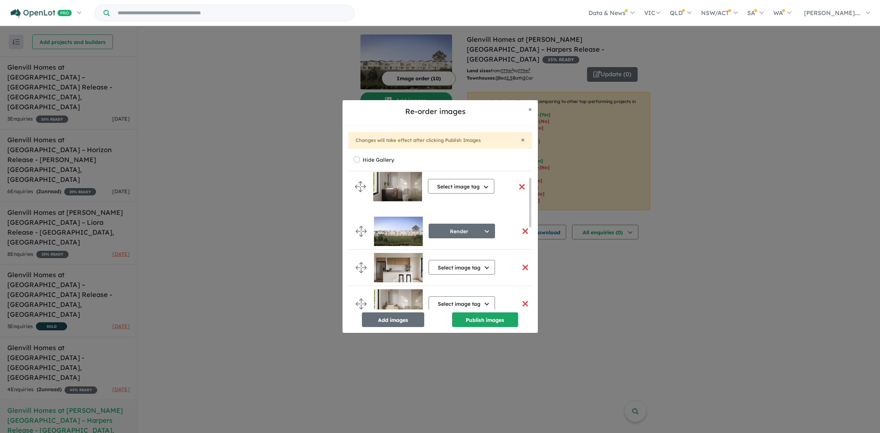
drag, startPoint x: 361, startPoint y: 231, endPoint x: 365, endPoint y: 190, distance: 41.7
click at [362, 242] on li "Render Select image tag Aerial Location Map Masterplan Lifestyle Amenities Park…" at bounding box center [443, 231] width 191 height 36
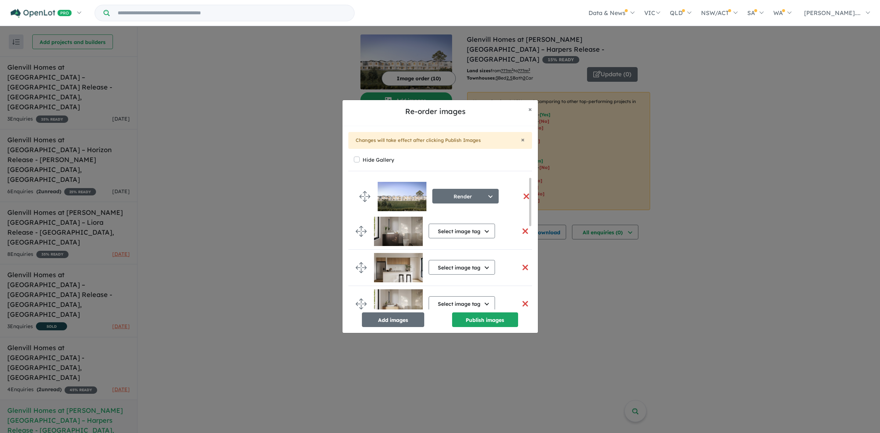
drag, startPoint x: 362, startPoint y: 235, endPoint x: 365, endPoint y: 200, distance: 35.4
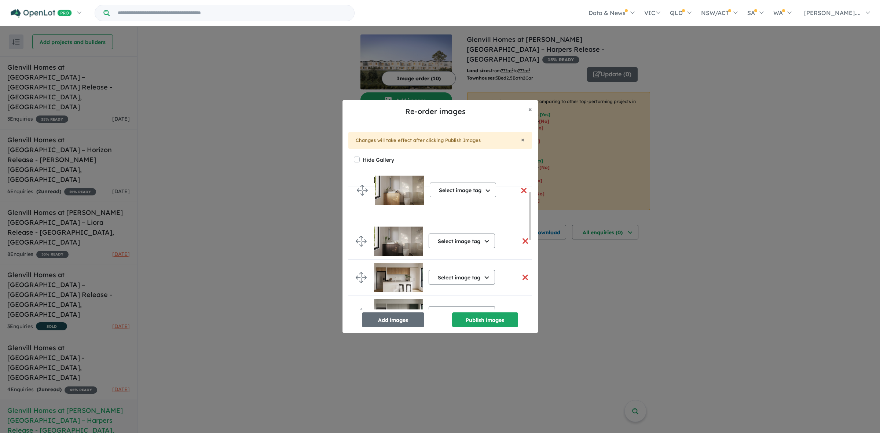
drag, startPoint x: 364, startPoint y: 258, endPoint x: 365, endPoint y: 190, distance: 68.2
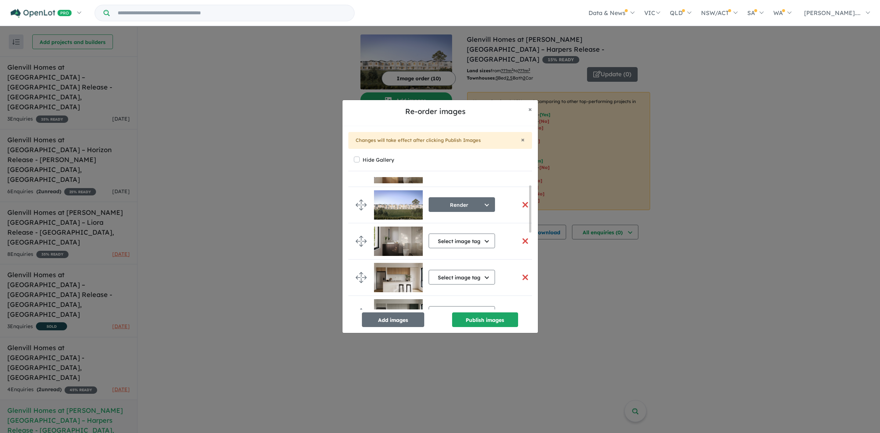
scroll to position [22, 0]
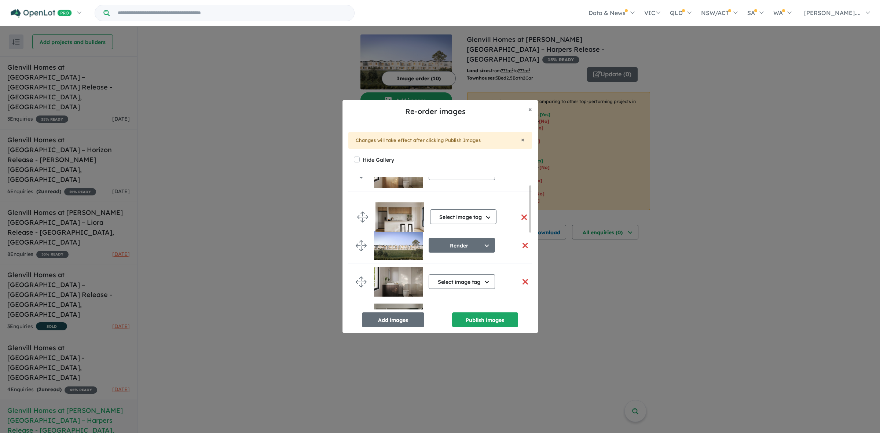
drag, startPoint x: 360, startPoint y: 284, endPoint x: 361, endPoint y: 219, distance: 65.3
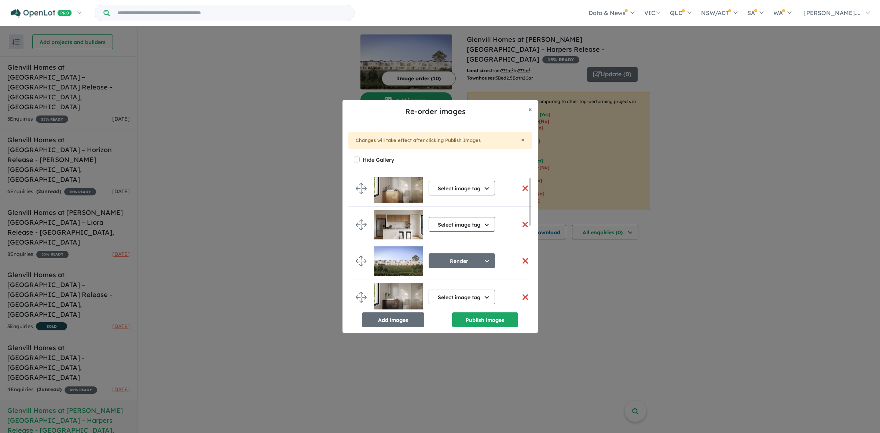
scroll to position [0, 0]
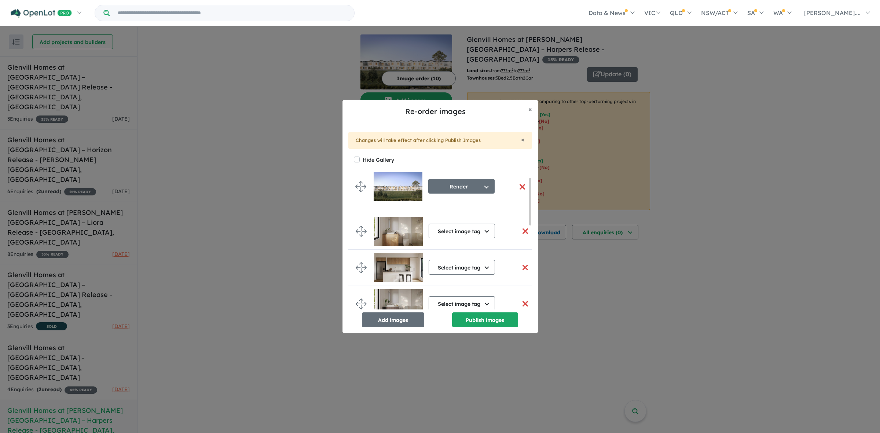
drag, startPoint x: 362, startPoint y: 272, endPoint x: 362, endPoint y: 191, distance: 81.4
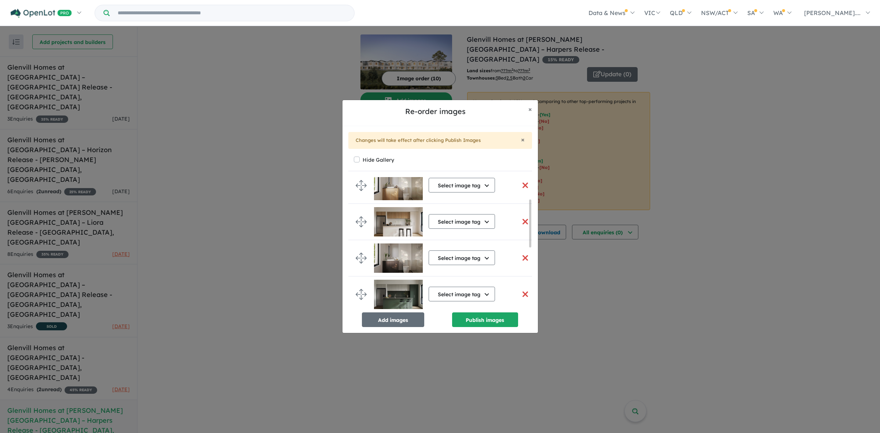
scroll to position [92, 0]
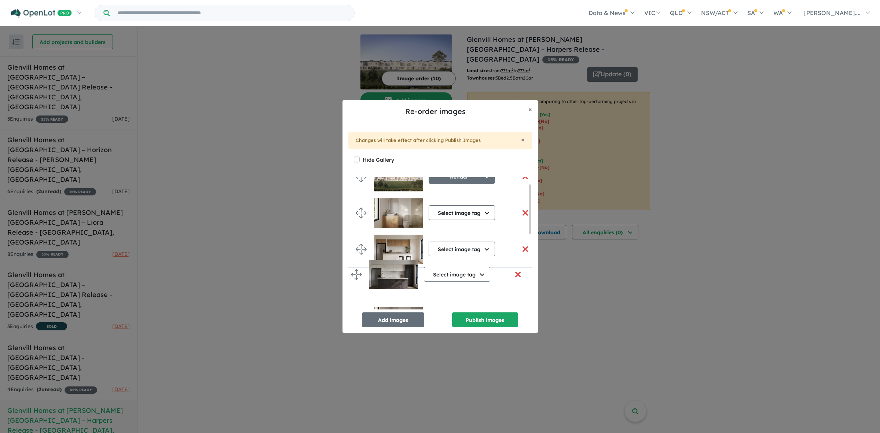
drag, startPoint x: 362, startPoint y: 224, endPoint x: 359, endPoint y: 283, distance: 58.8
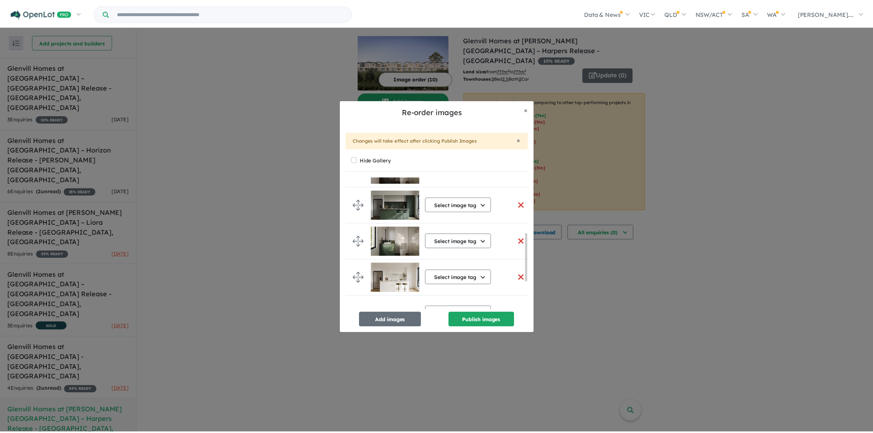
scroll to position [226, 0]
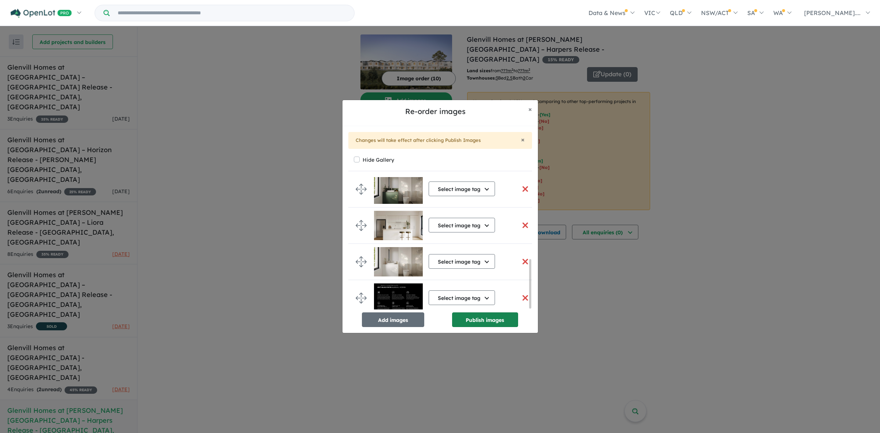
click at [473, 322] on button "Publish images" at bounding box center [485, 319] width 66 height 15
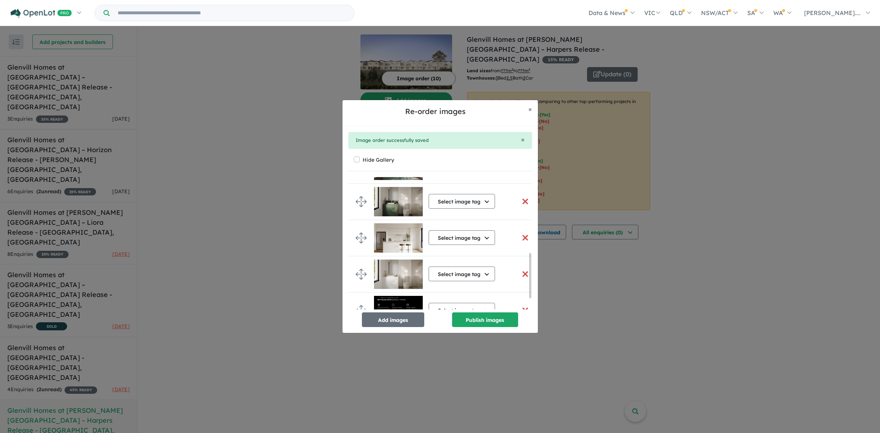
click at [706, 253] on div "Re-order images × Close × Image order successfully saved Hide Gallery Render Se…" at bounding box center [440, 216] width 880 height 433
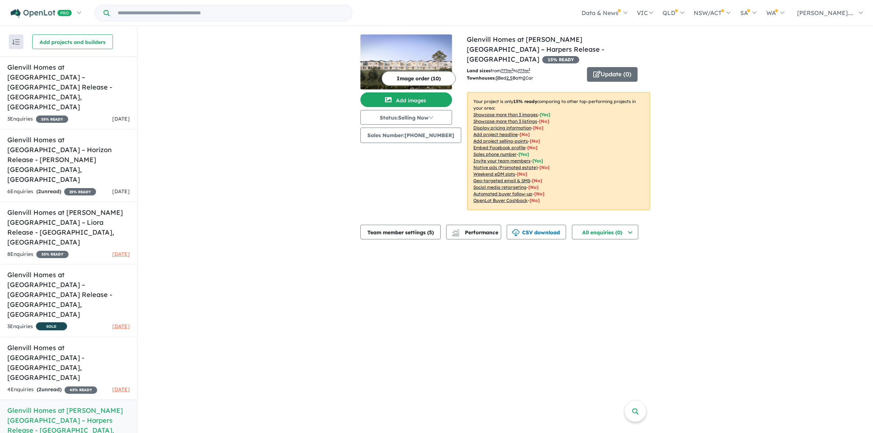
click at [442, 53] on img at bounding box center [407, 61] width 92 height 55
click at [646, 274] on div "View 6 projects in your account Glenvill Homes at Rosenthal Estate – Harpers Re…" at bounding box center [506, 230] width 736 height 407
click at [235, 98] on div "View 6 projects in your account Glenvill Homes at Rosenthal Estate – Harpers Re…" at bounding box center [506, 136] width 736 height 218
